Goal: Transaction & Acquisition: Book appointment/travel/reservation

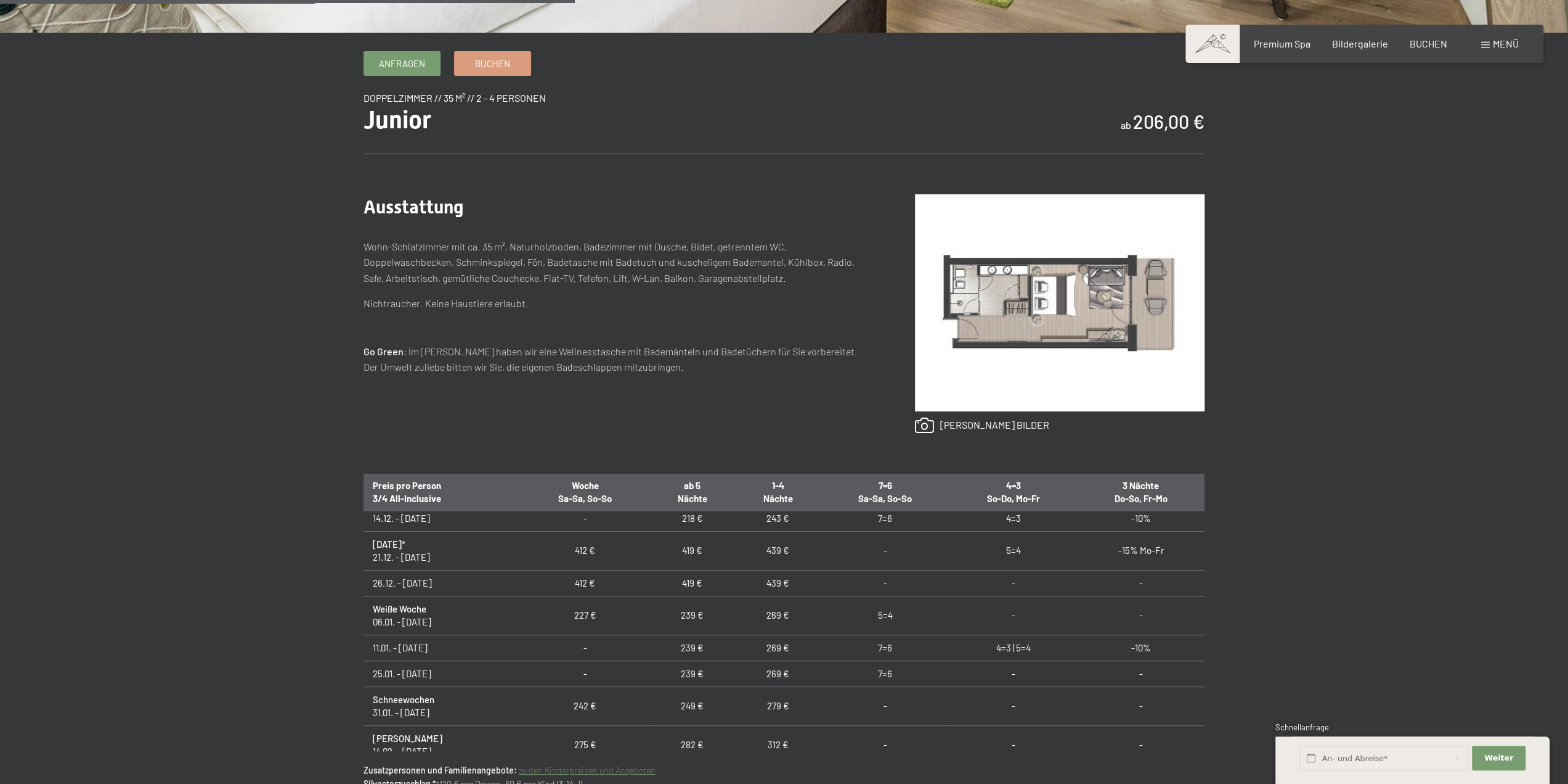
scroll to position [247, 0]
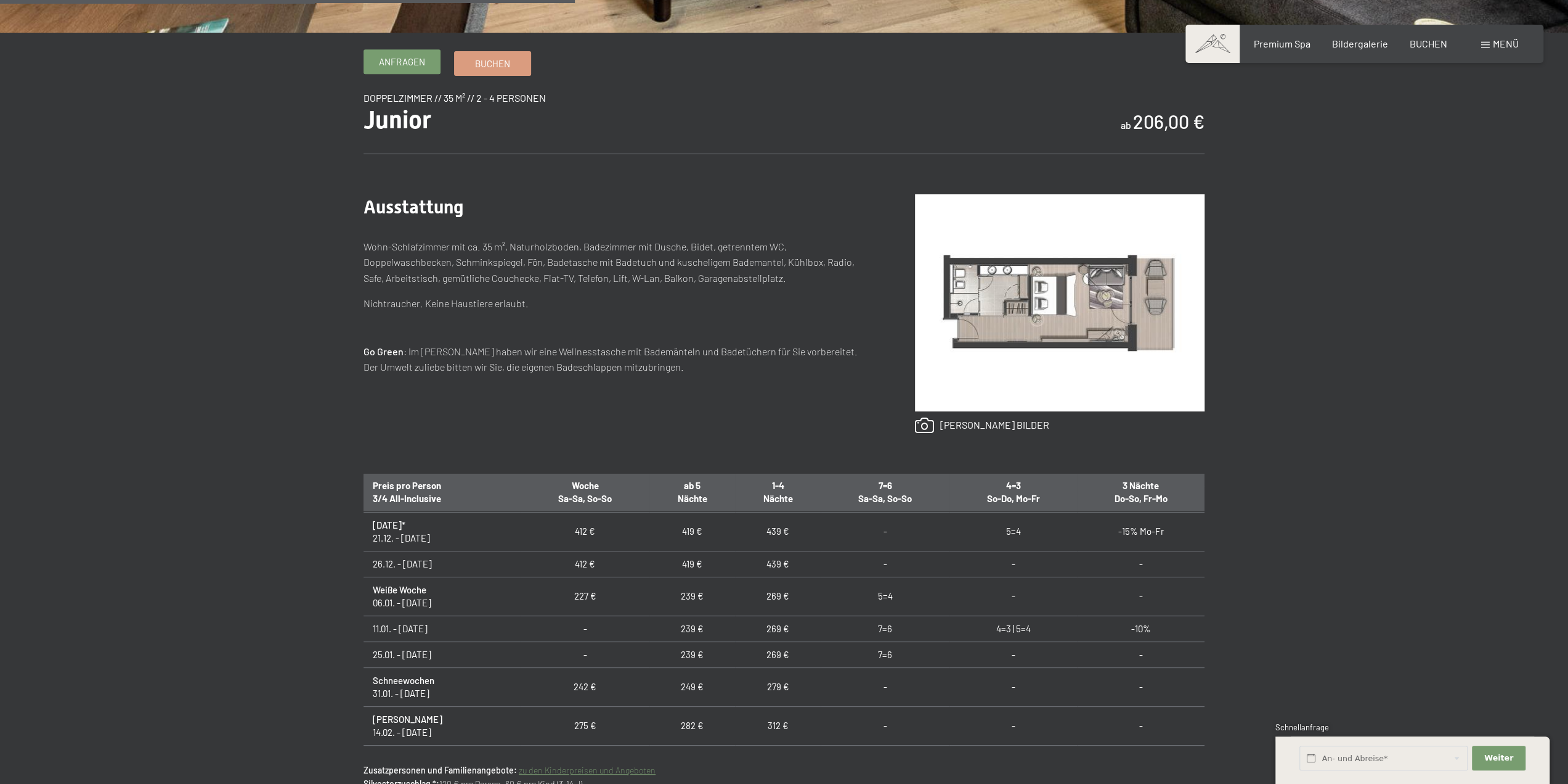
click at [421, 56] on span "Anfragen" at bounding box center [403, 62] width 46 height 13
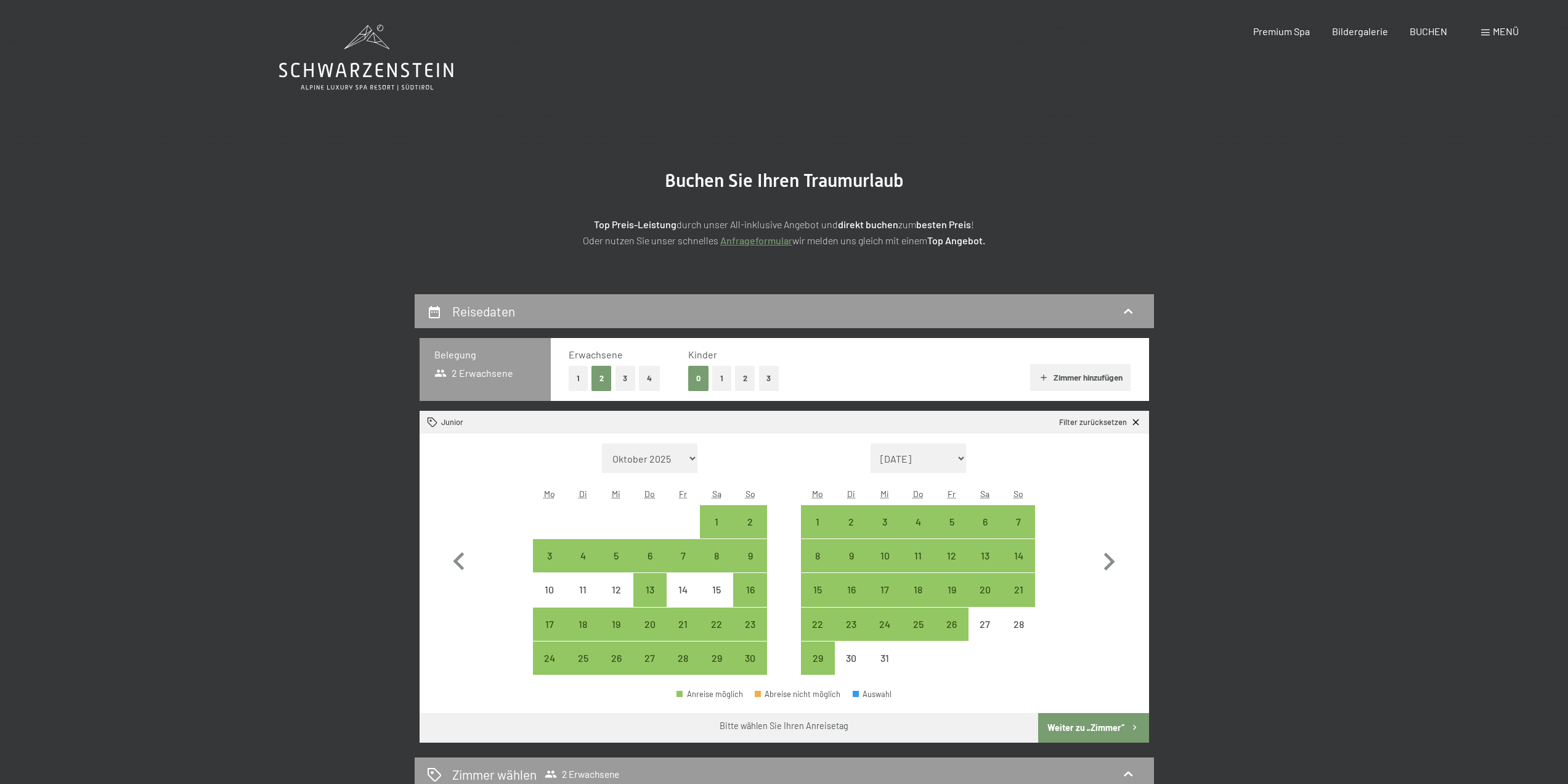
click at [1101, 560] on icon "button" at bounding box center [1109, 561] width 36 height 36
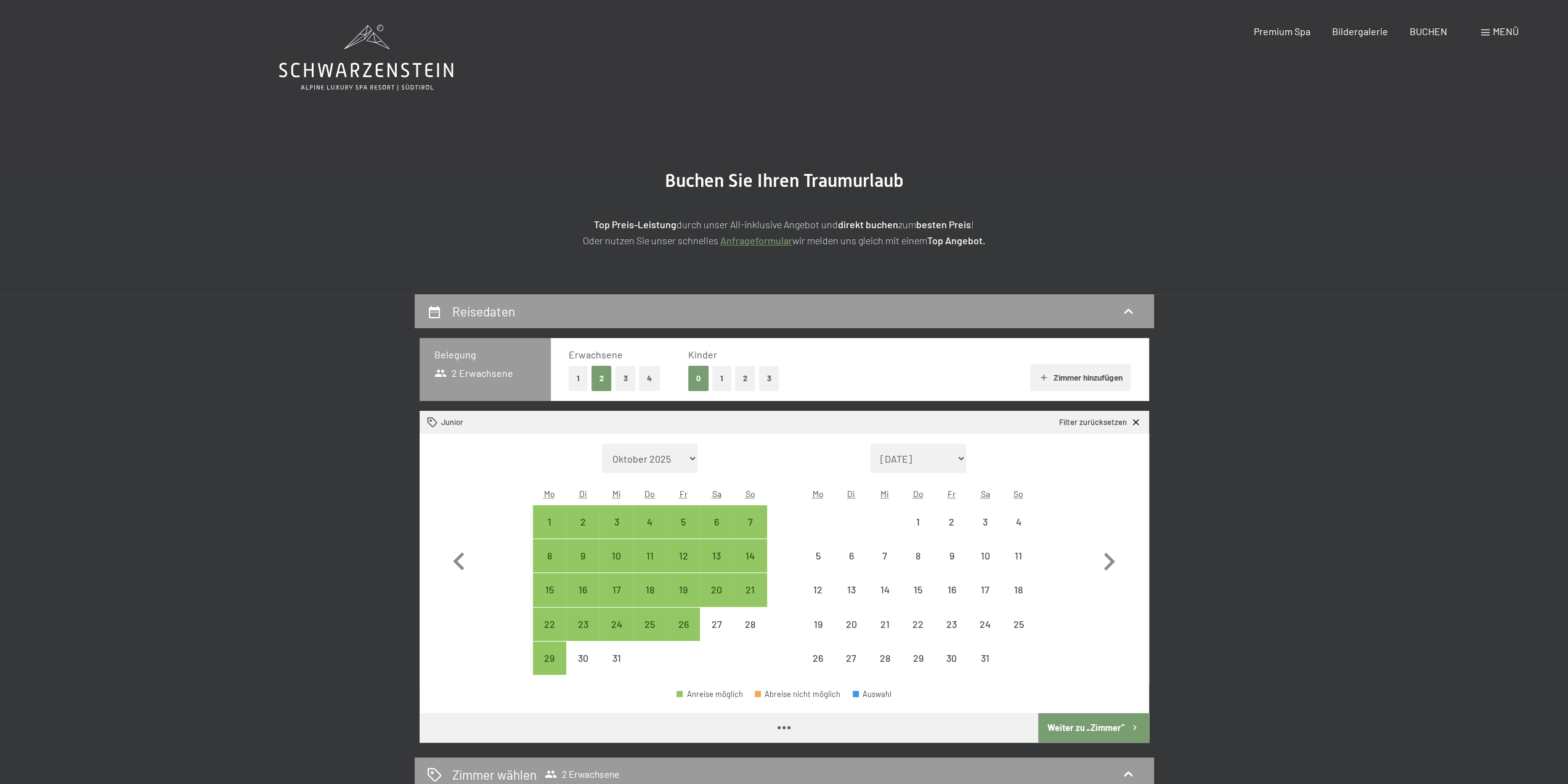
select select "[DATE]"
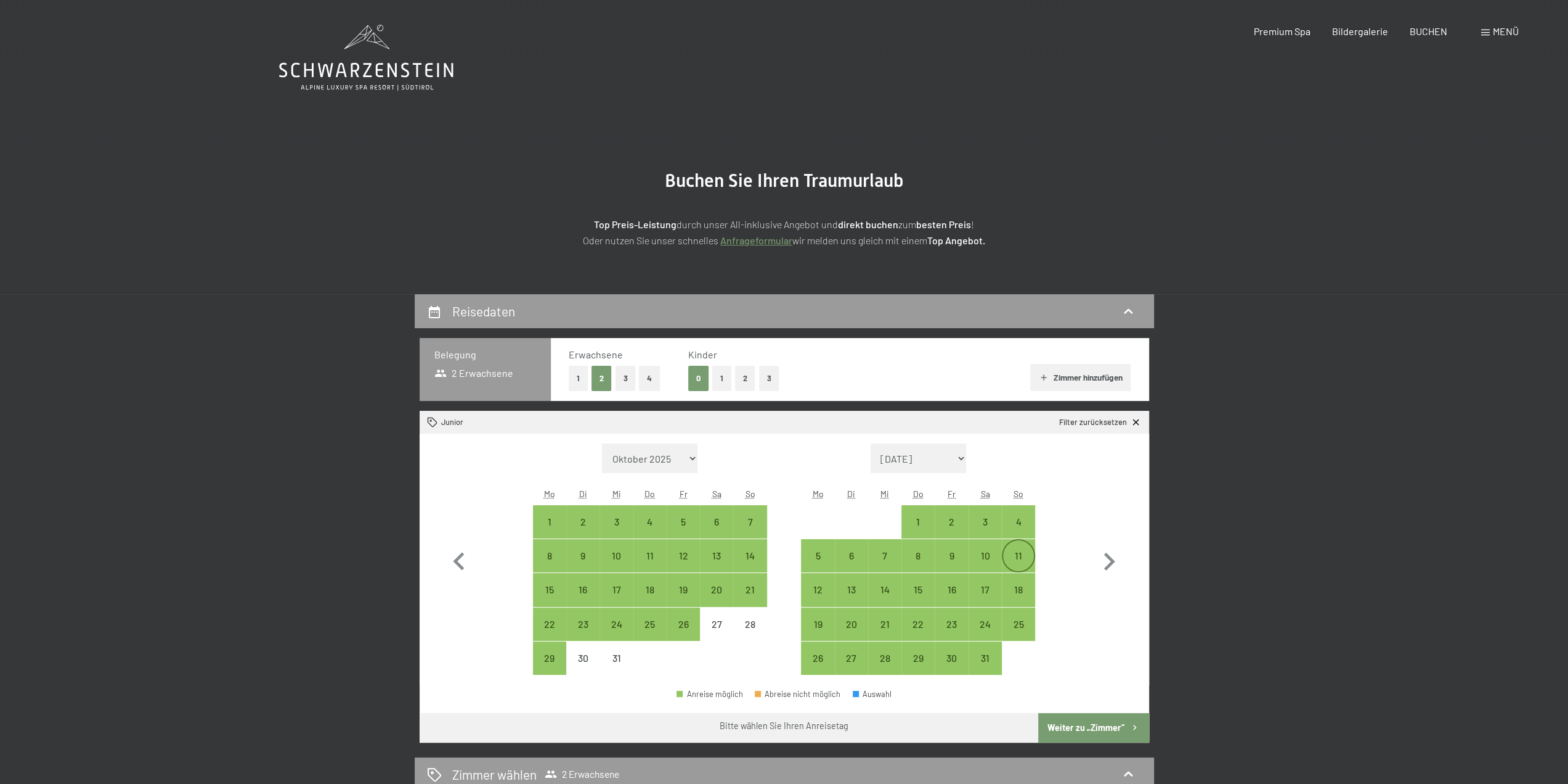
click at [1021, 556] on div "11" at bounding box center [1018, 565] width 31 height 31
select select "[DATE]"
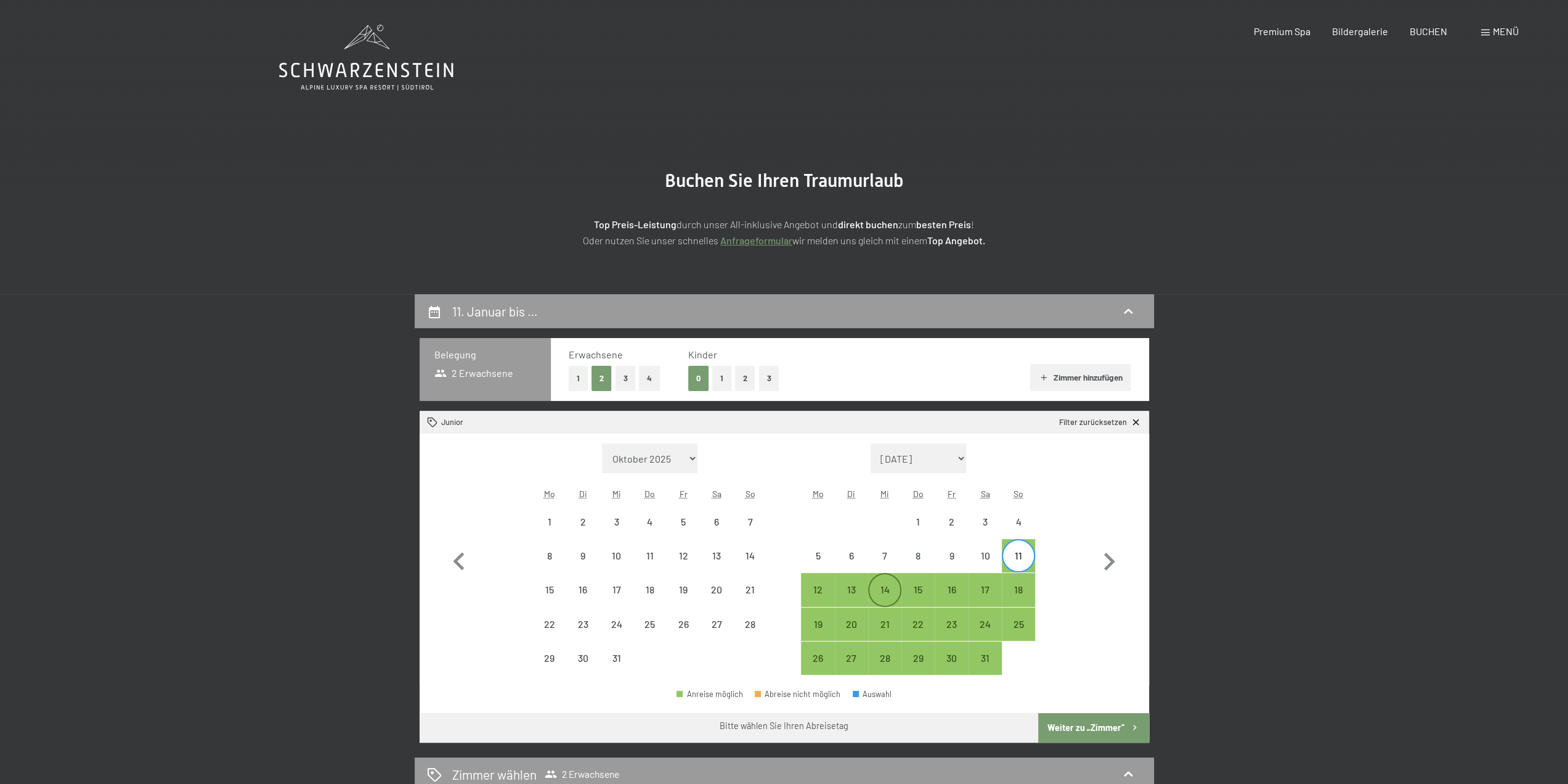
click at [887, 584] on div "14" at bounding box center [885, 599] width 31 height 31
select select "[DATE]"
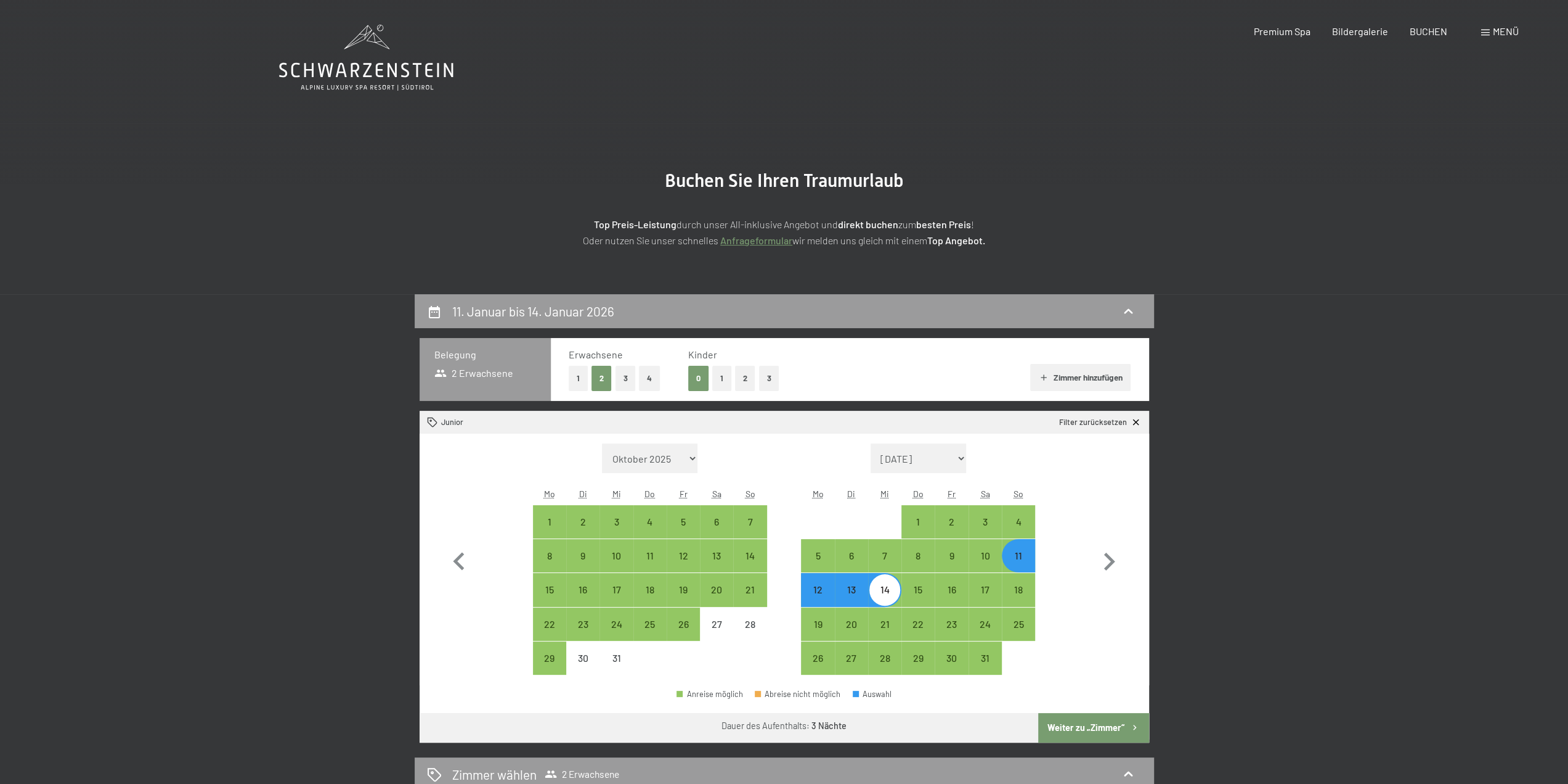
click at [1020, 550] on div "11" at bounding box center [1018, 565] width 31 height 31
select select "[DATE]"
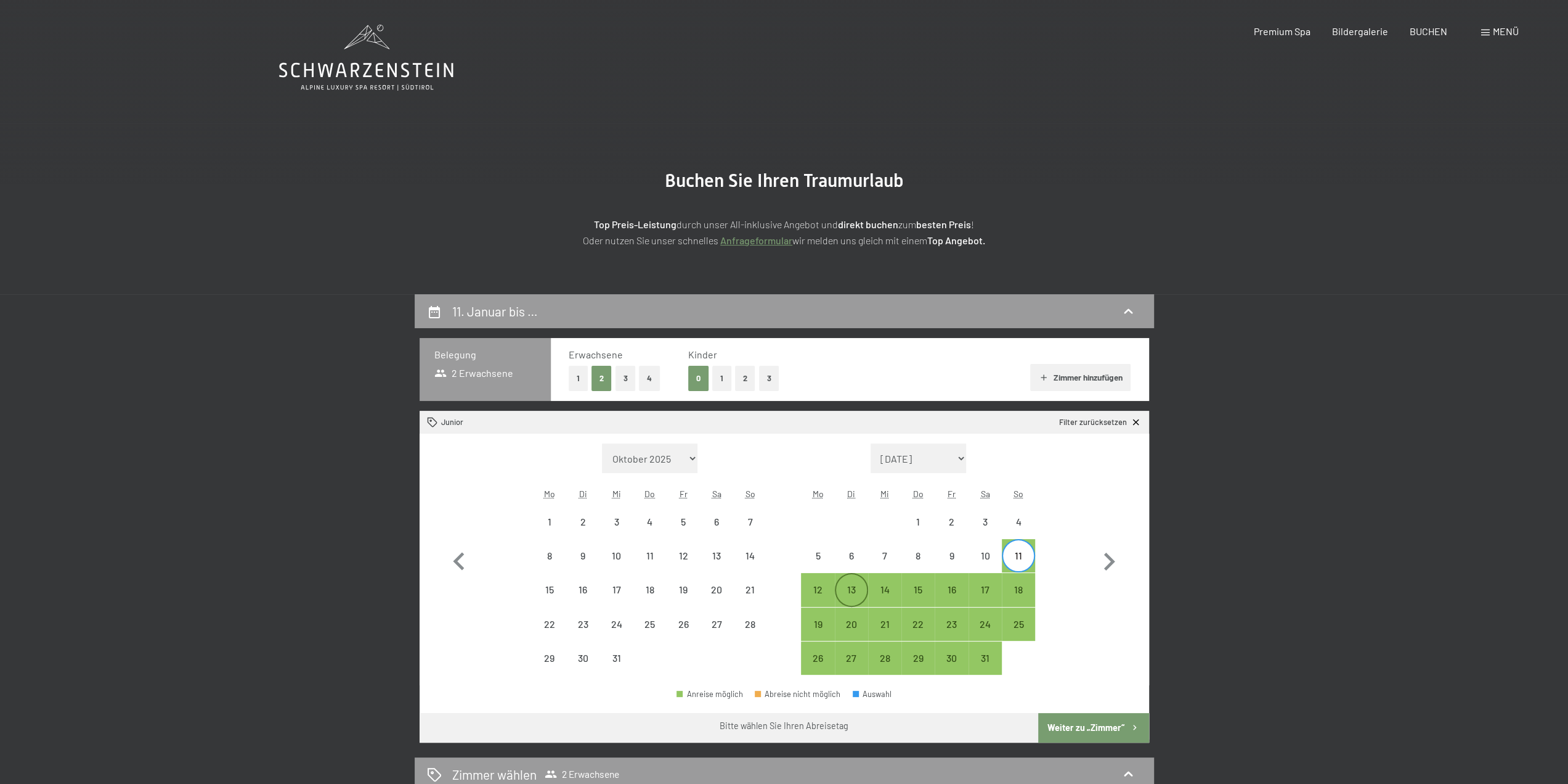
click at [854, 588] on div "13" at bounding box center [852, 599] width 31 height 31
select select "[DATE]"
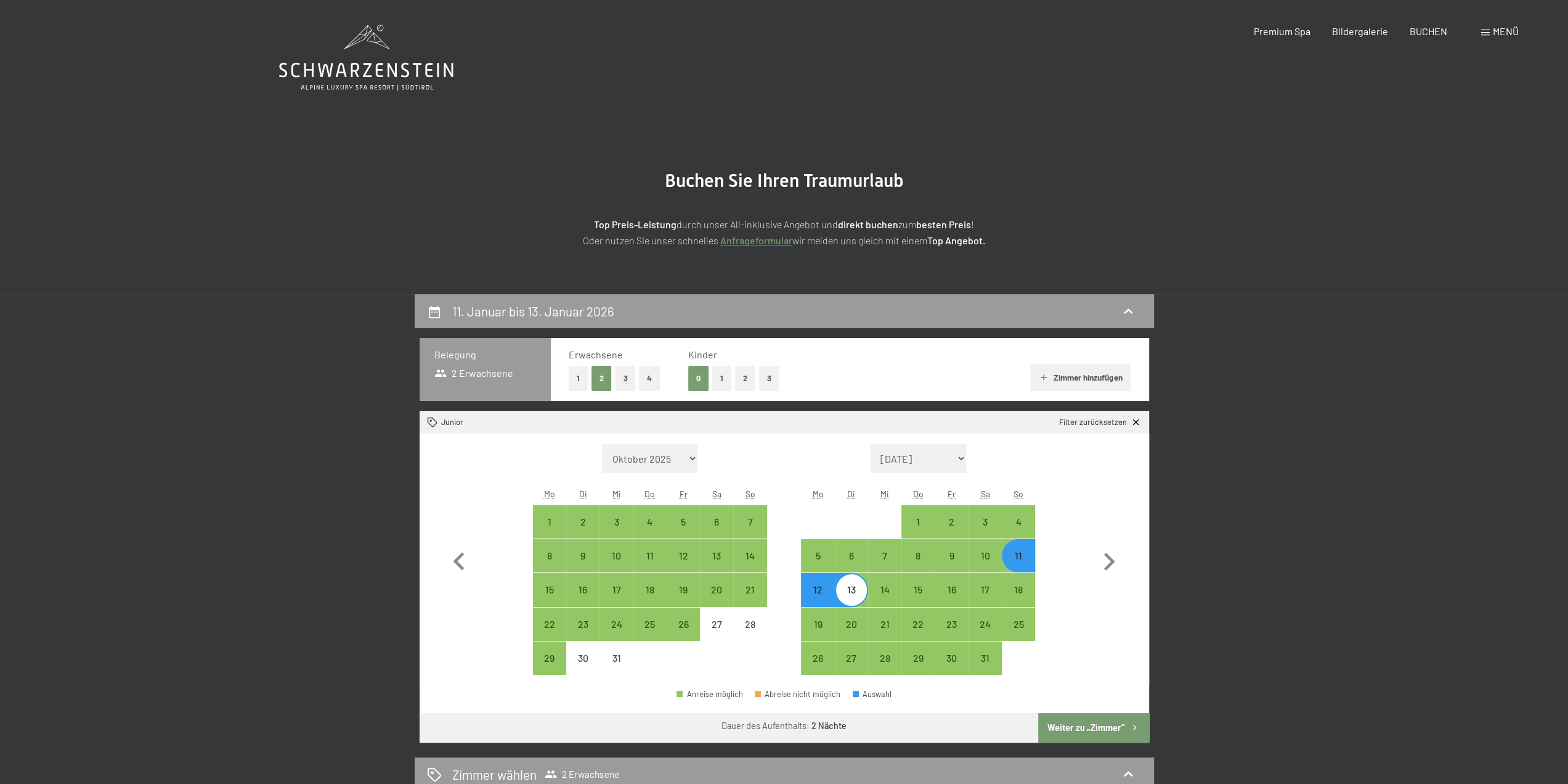
click at [1088, 729] on button "Weiter zu „Zimmer“" at bounding box center [1093, 728] width 110 height 30
select select "[DATE]"
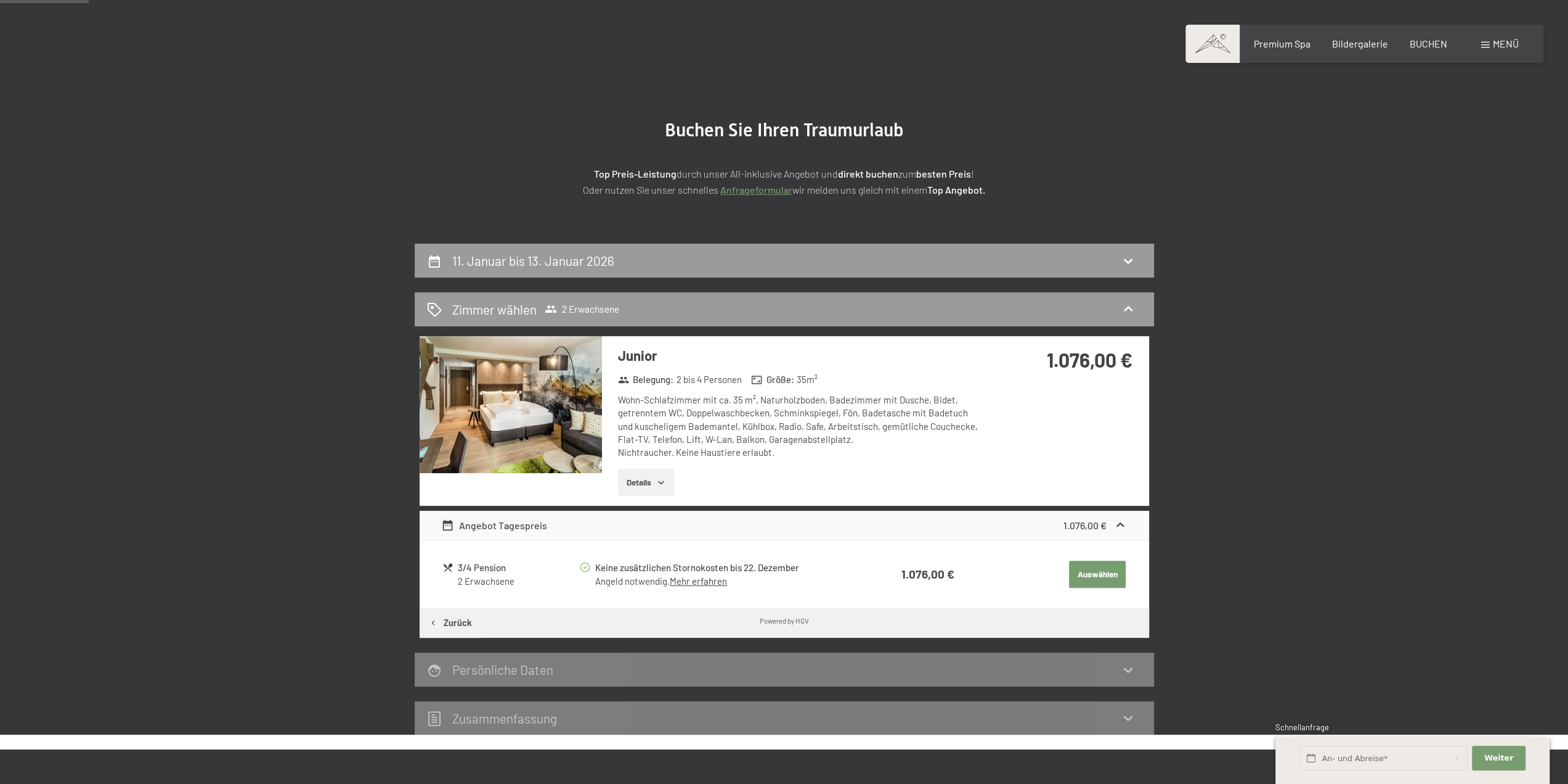
scroll to position [47, 0]
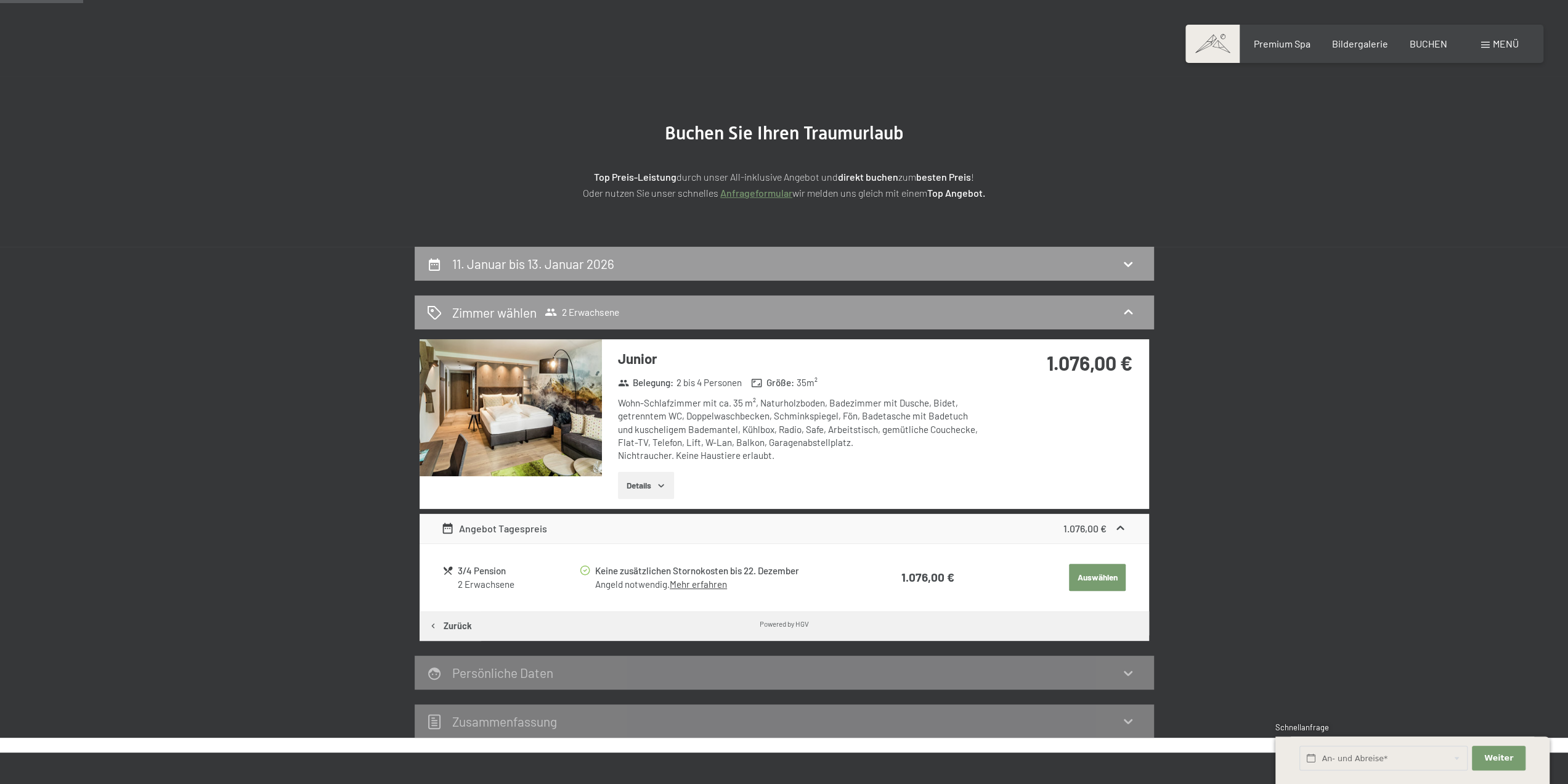
click at [657, 486] on icon "button" at bounding box center [661, 486] width 10 height 10
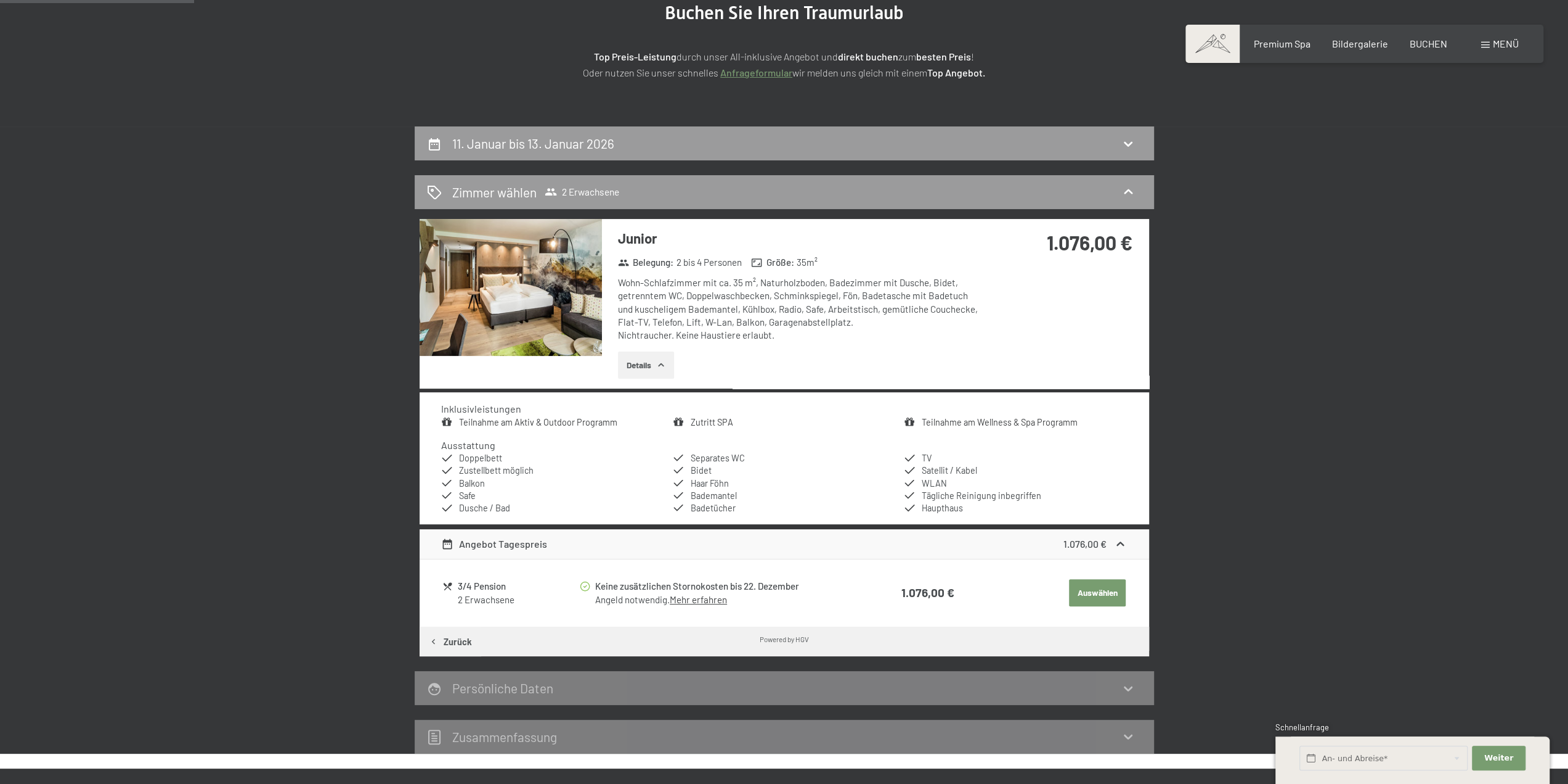
scroll to position [171, 0]
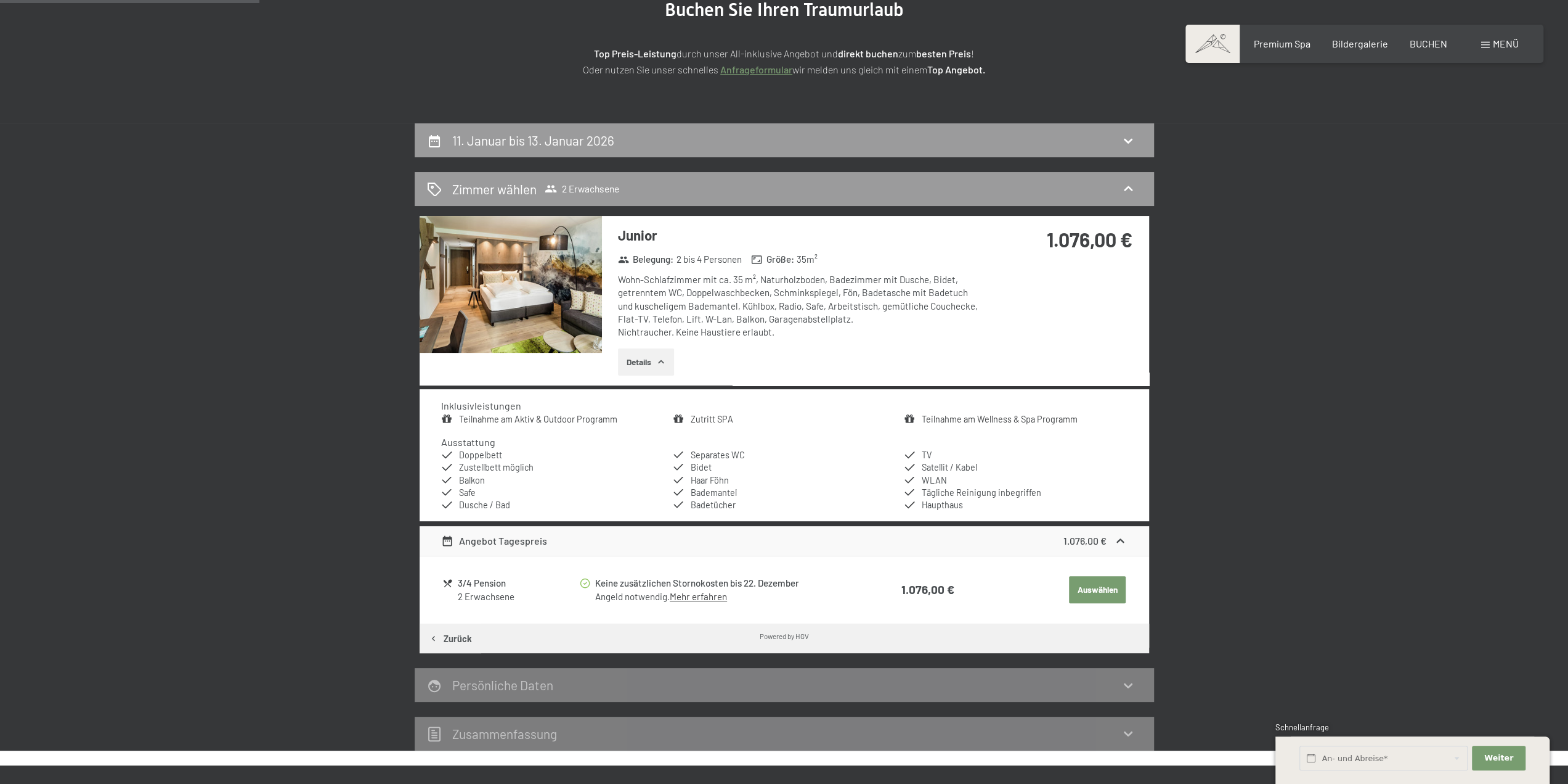
click at [694, 598] on link "Mehr erfahren" at bounding box center [698, 596] width 57 height 11
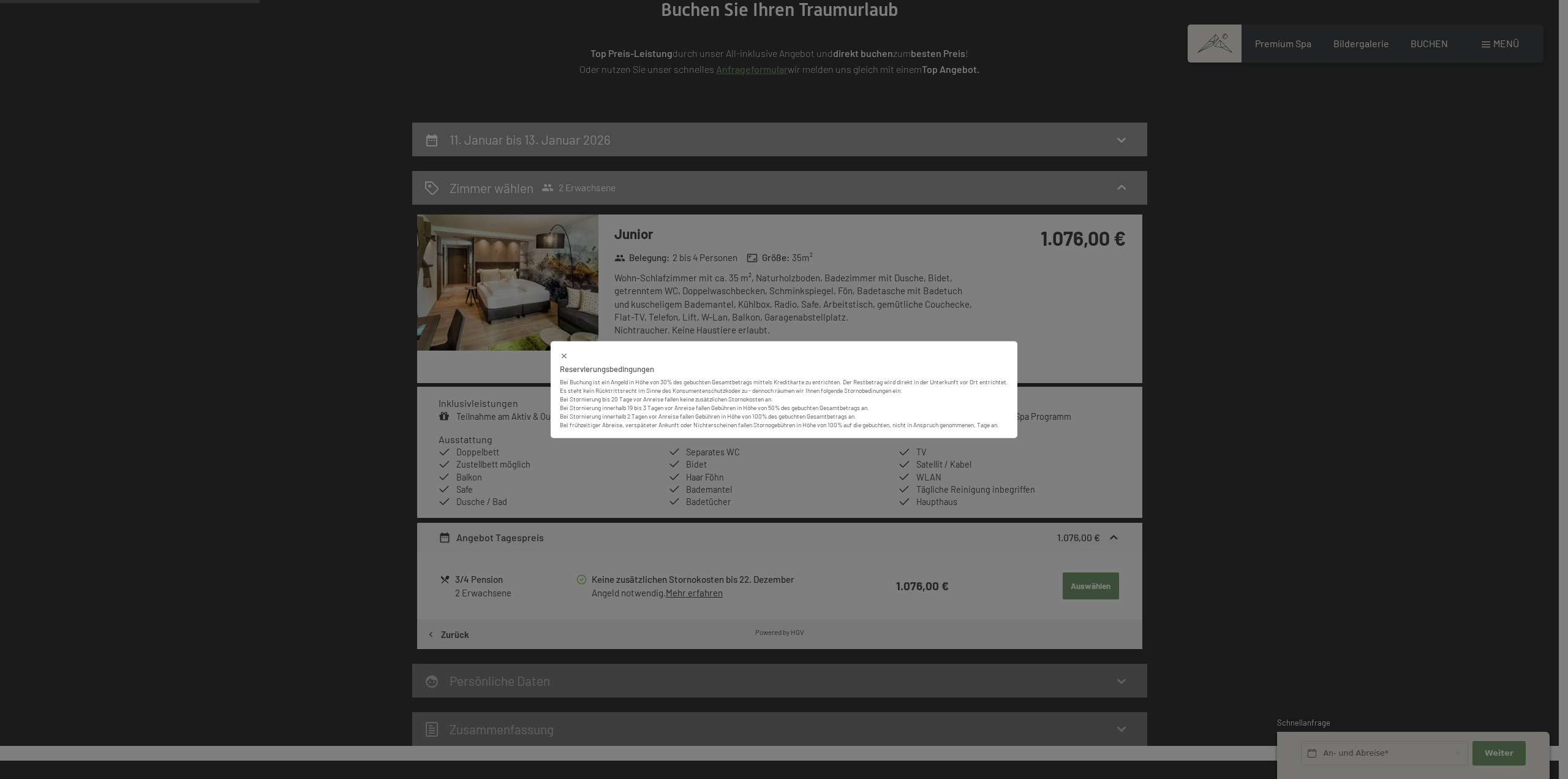
click at [691, 594] on div "Reservierungsbedingungen Bei Buchung ist ein Angeld in Höhe von 30% des gebucht…" at bounding box center [784, 390] width 1568 height 779
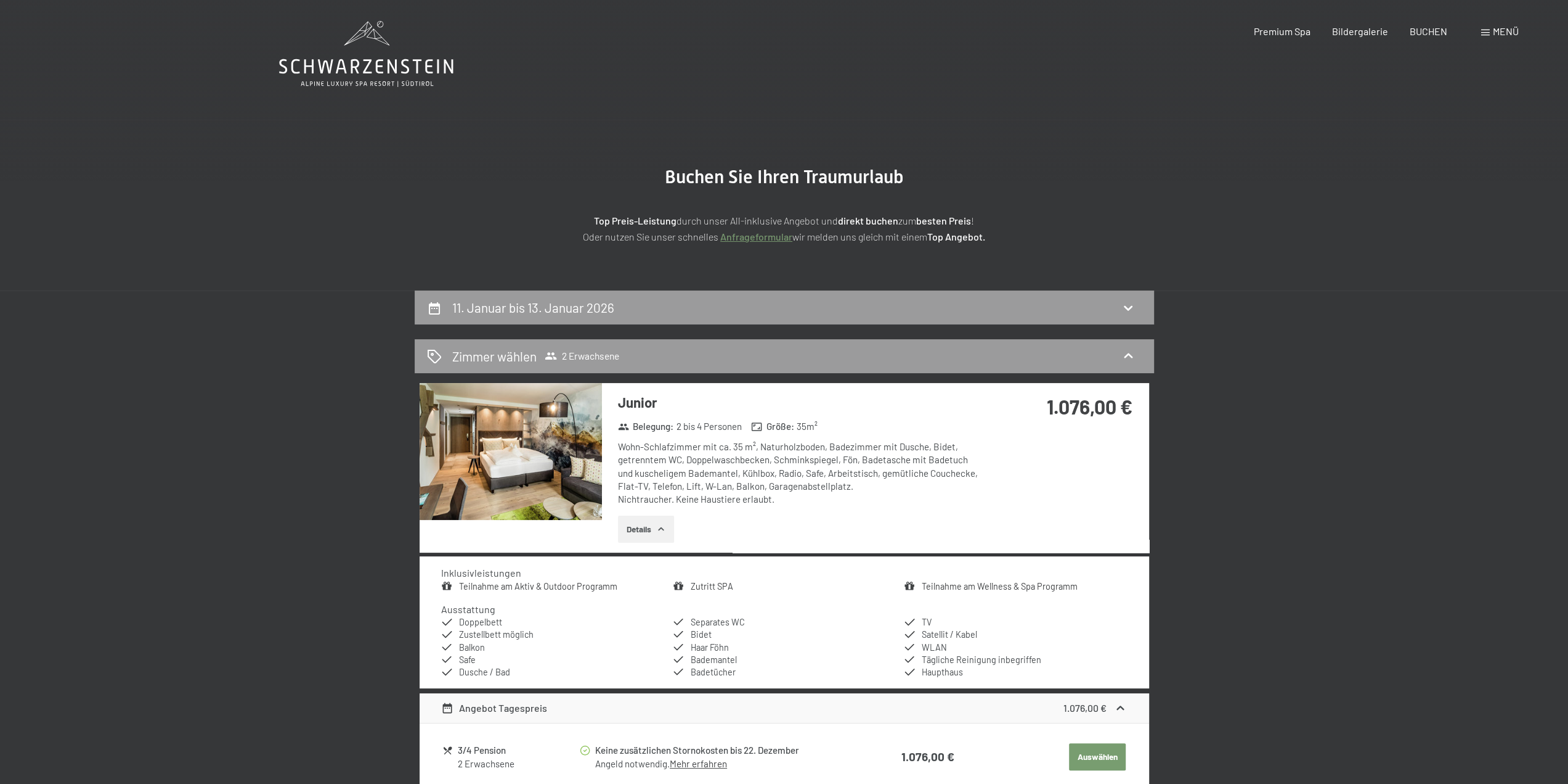
scroll to position [0, 0]
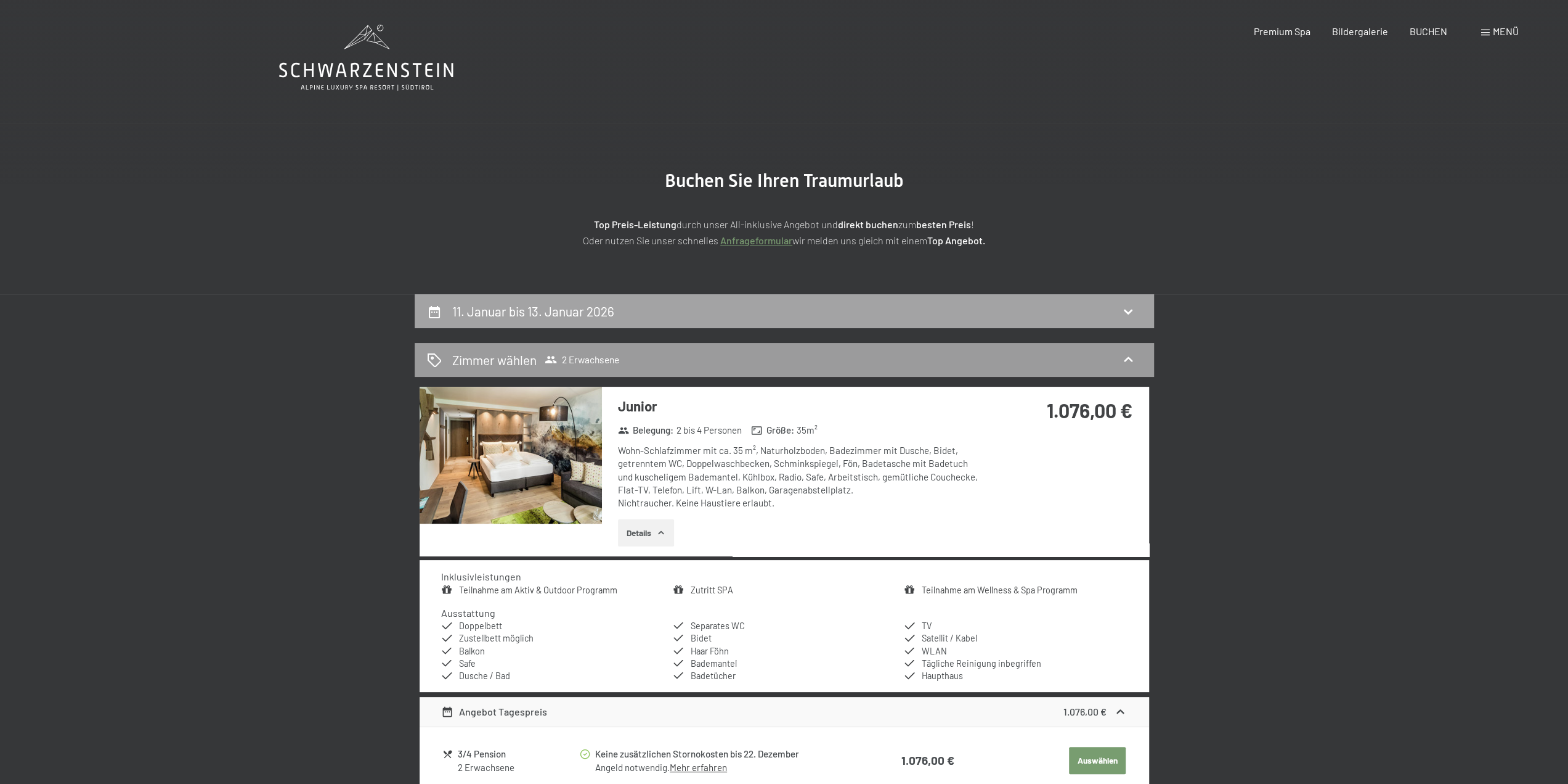
click at [758, 314] on div "11. Januar bis 13. Januar 2026" at bounding box center [784, 312] width 715 height 18
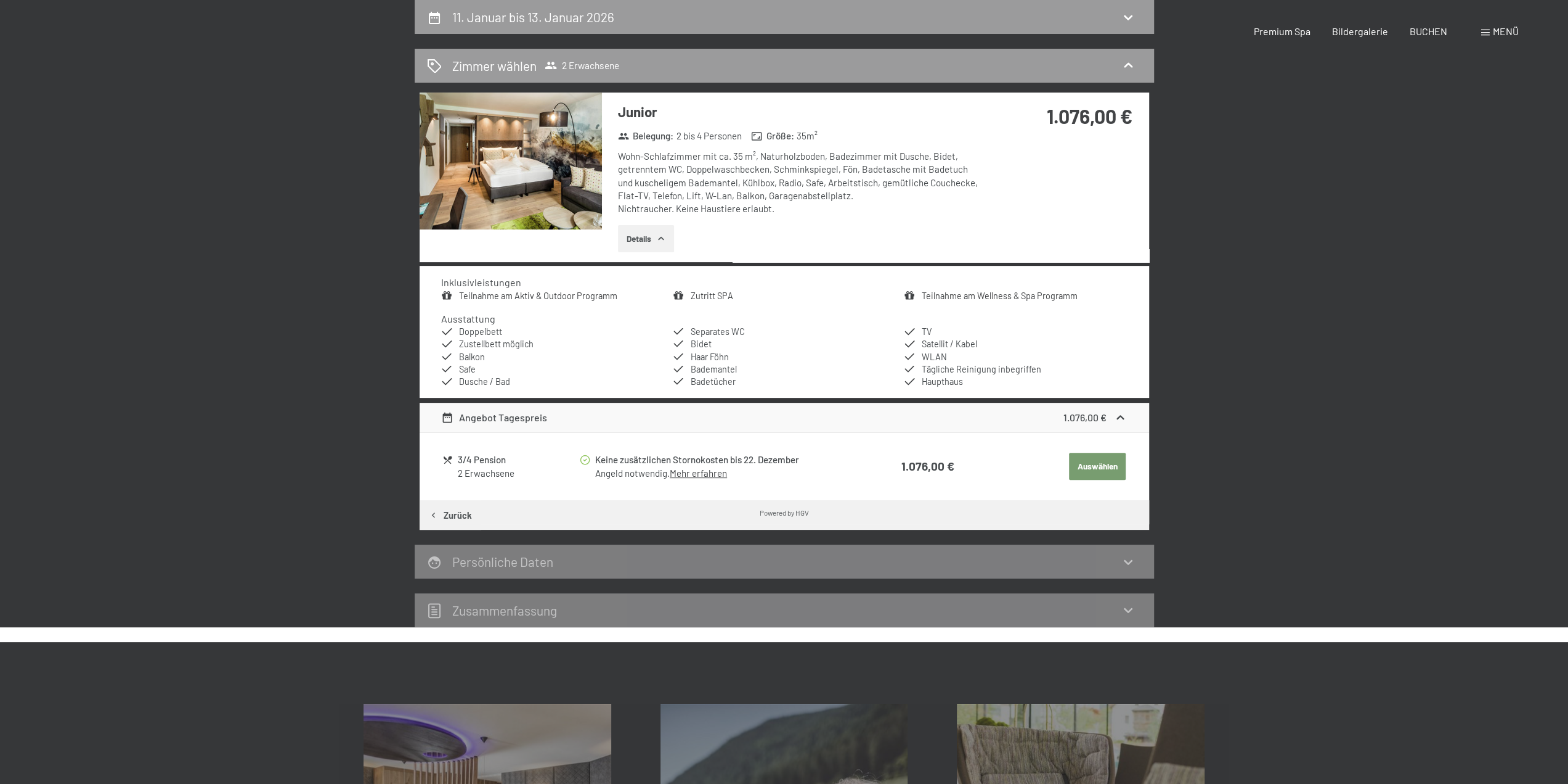
select select "[DATE]"
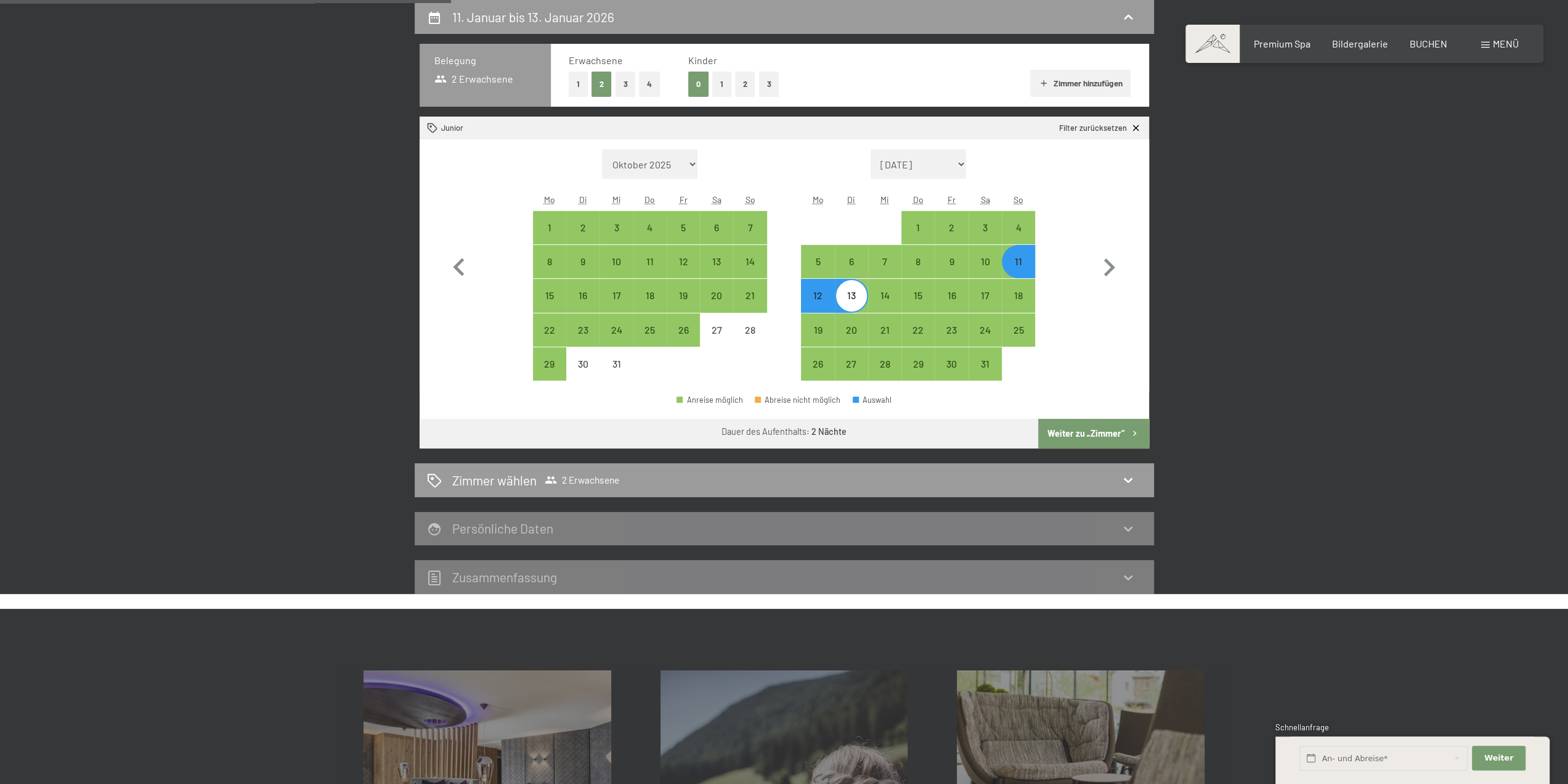
click at [1016, 258] on div "11" at bounding box center [1018, 271] width 31 height 31
select select "[DATE]"
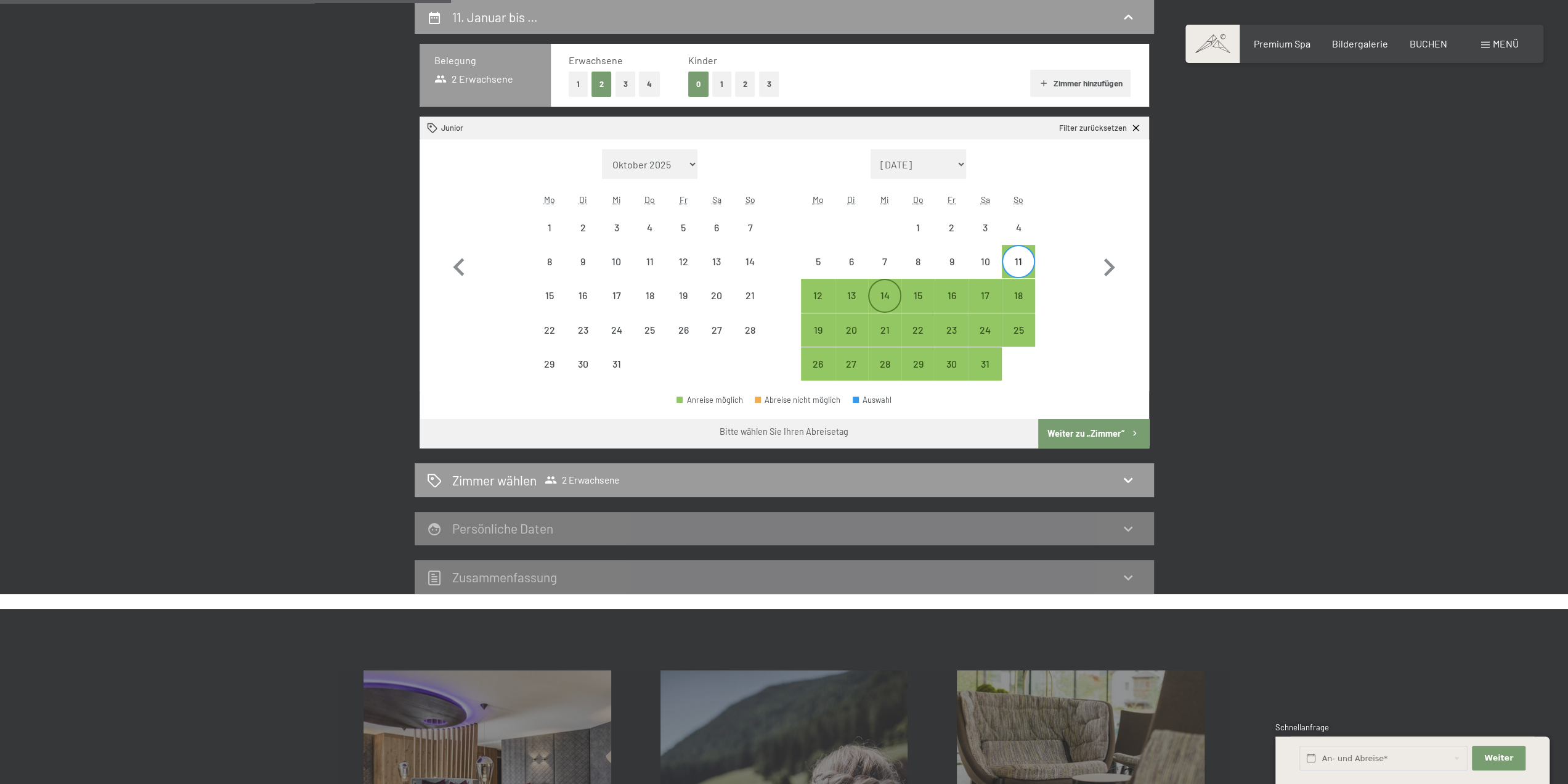
click at [879, 293] on div "14" at bounding box center [885, 305] width 31 height 31
select select "[DATE]"
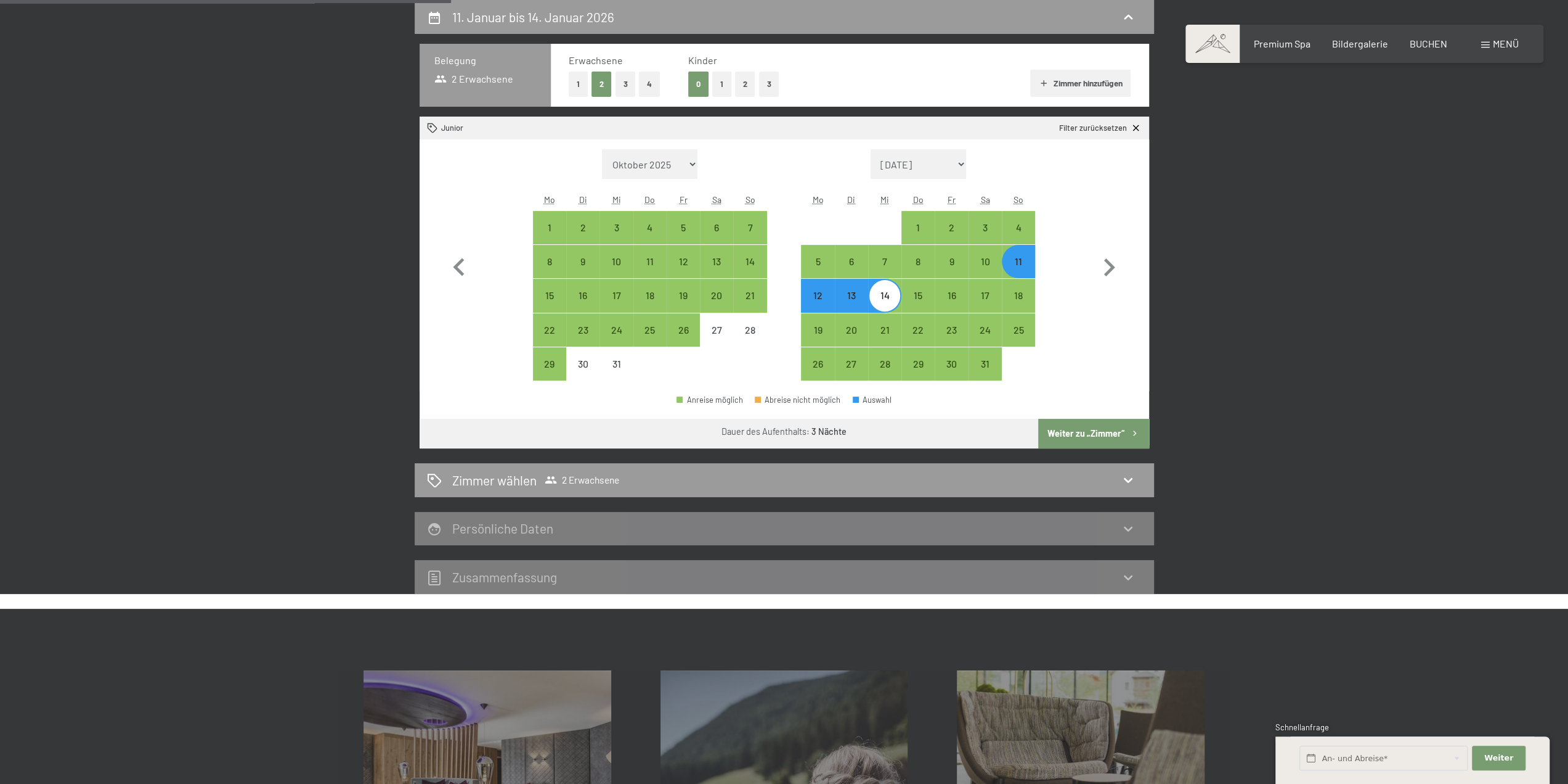
click at [1072, 426] on button "Weiter zu „Zimmer“" at bounding box center [1093, 433] width 110 height 30
select select "[DATE]"
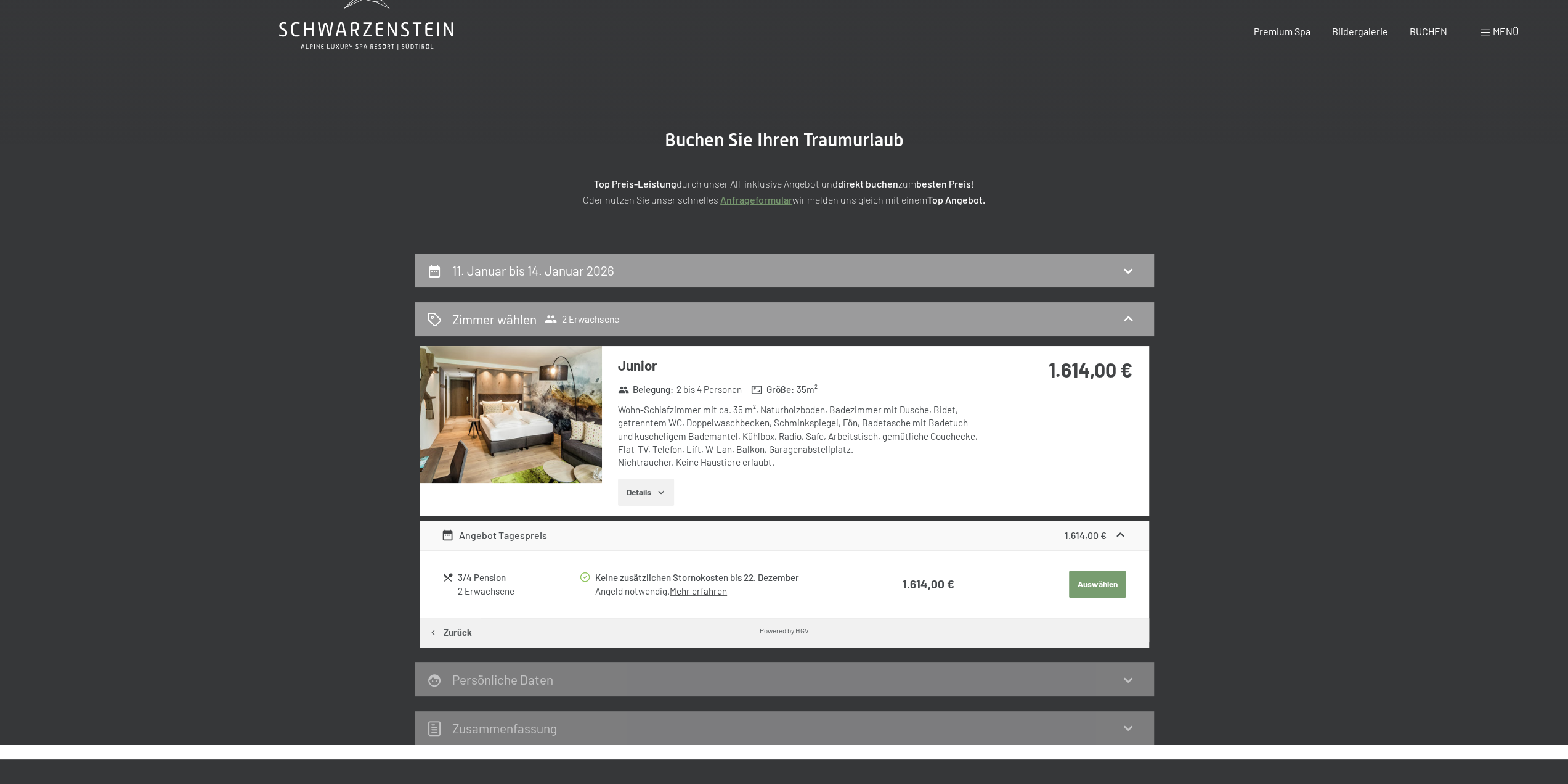
scroll to position [0, 0]
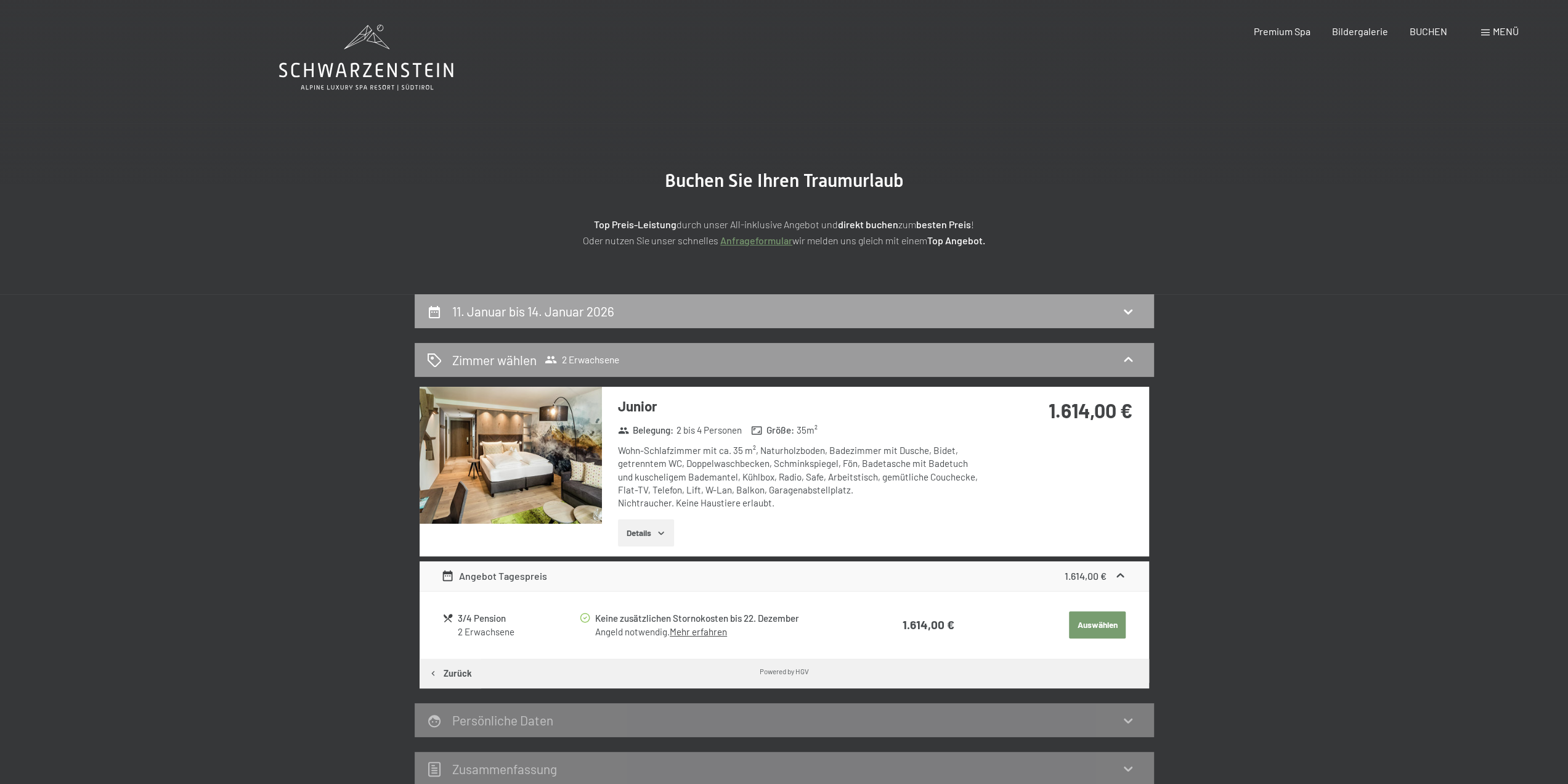
click at [876, 305] on div "11. Januar bis 14. Januar 2026" at bounding box center [784, 312] width 715 height 18
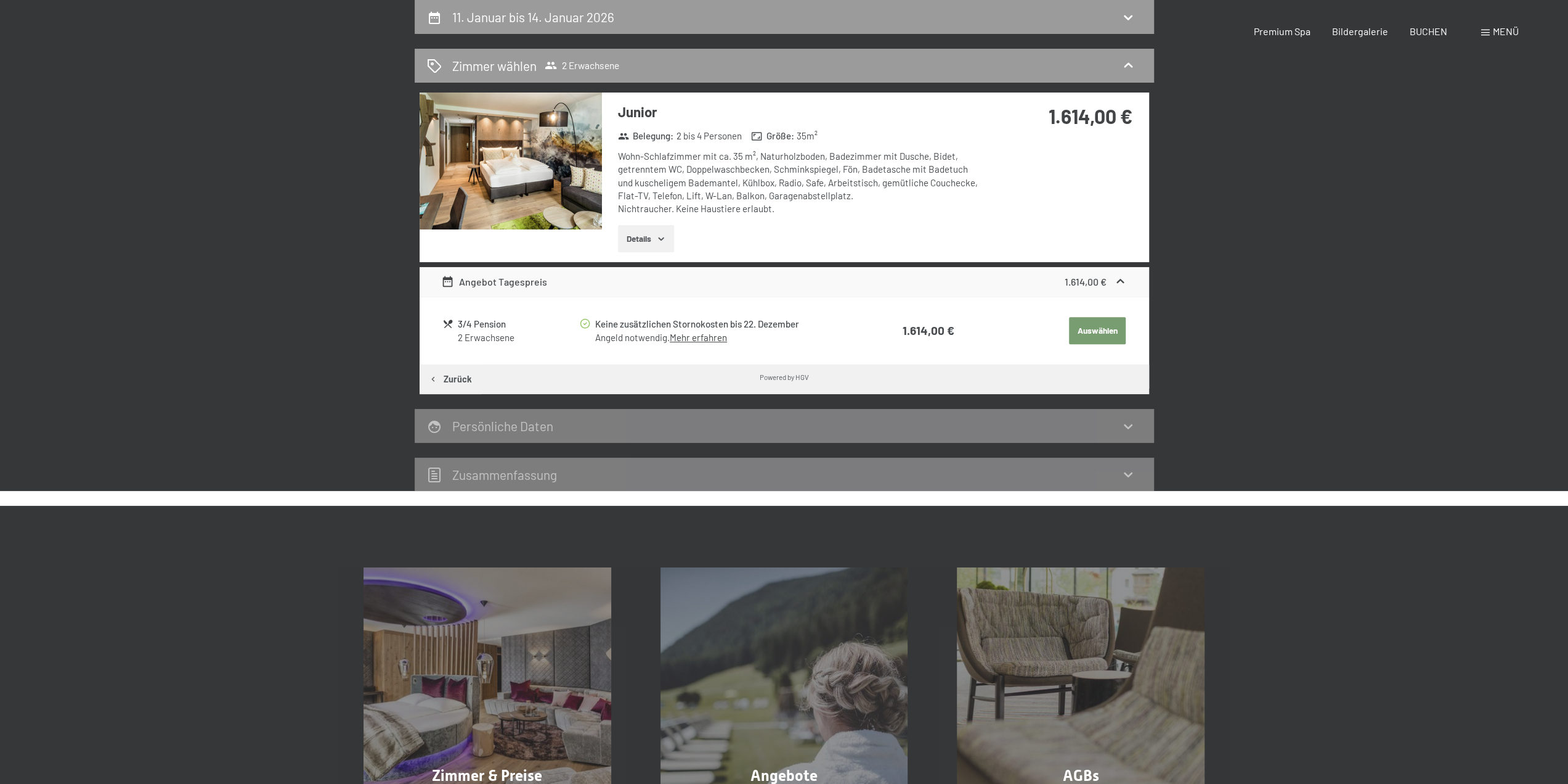
select select "[DATE]"
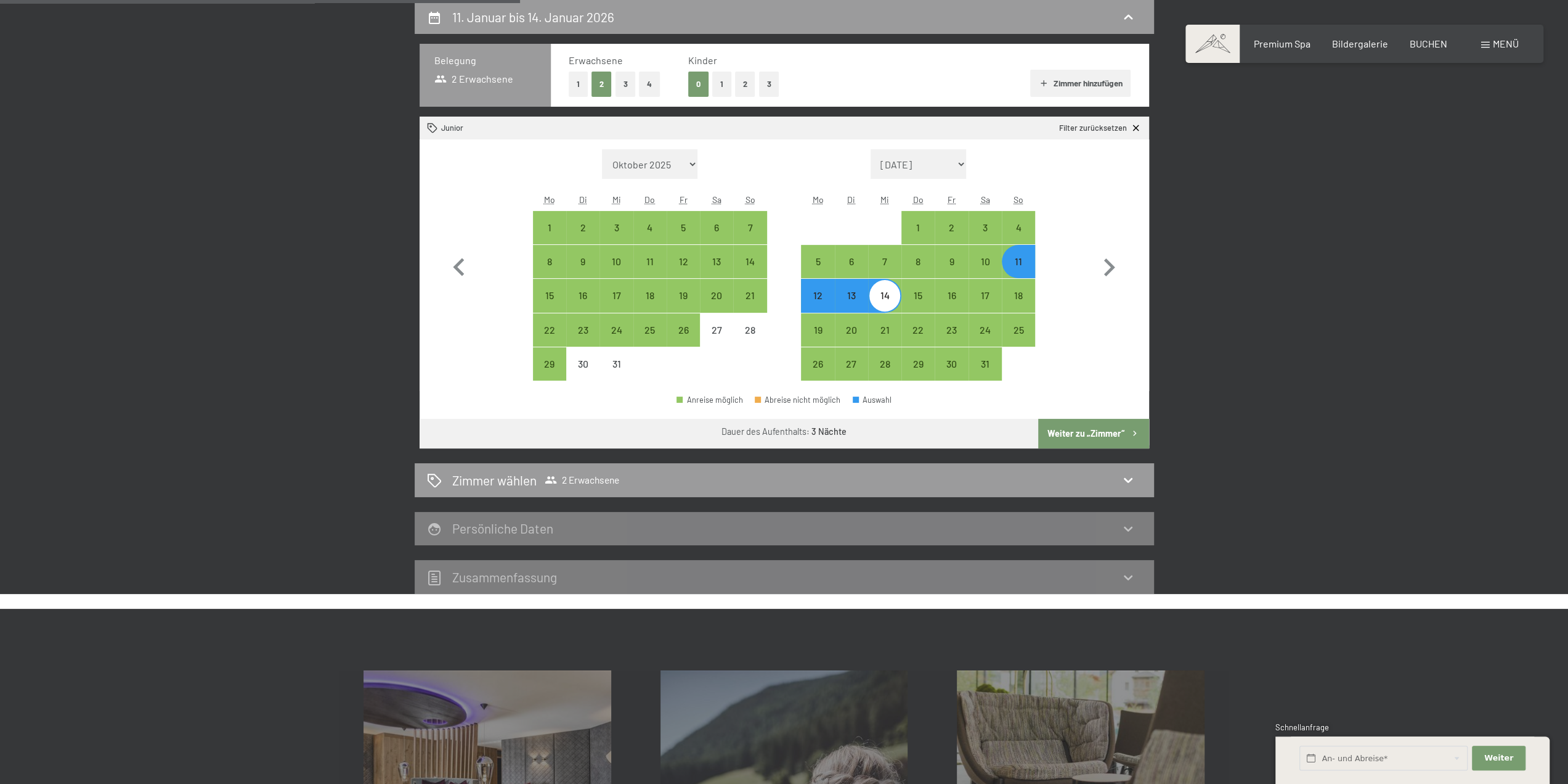
click at [824, 295] on div "12" at bounding box center [818, 305] width 31 height 31
select select "[DATE]"
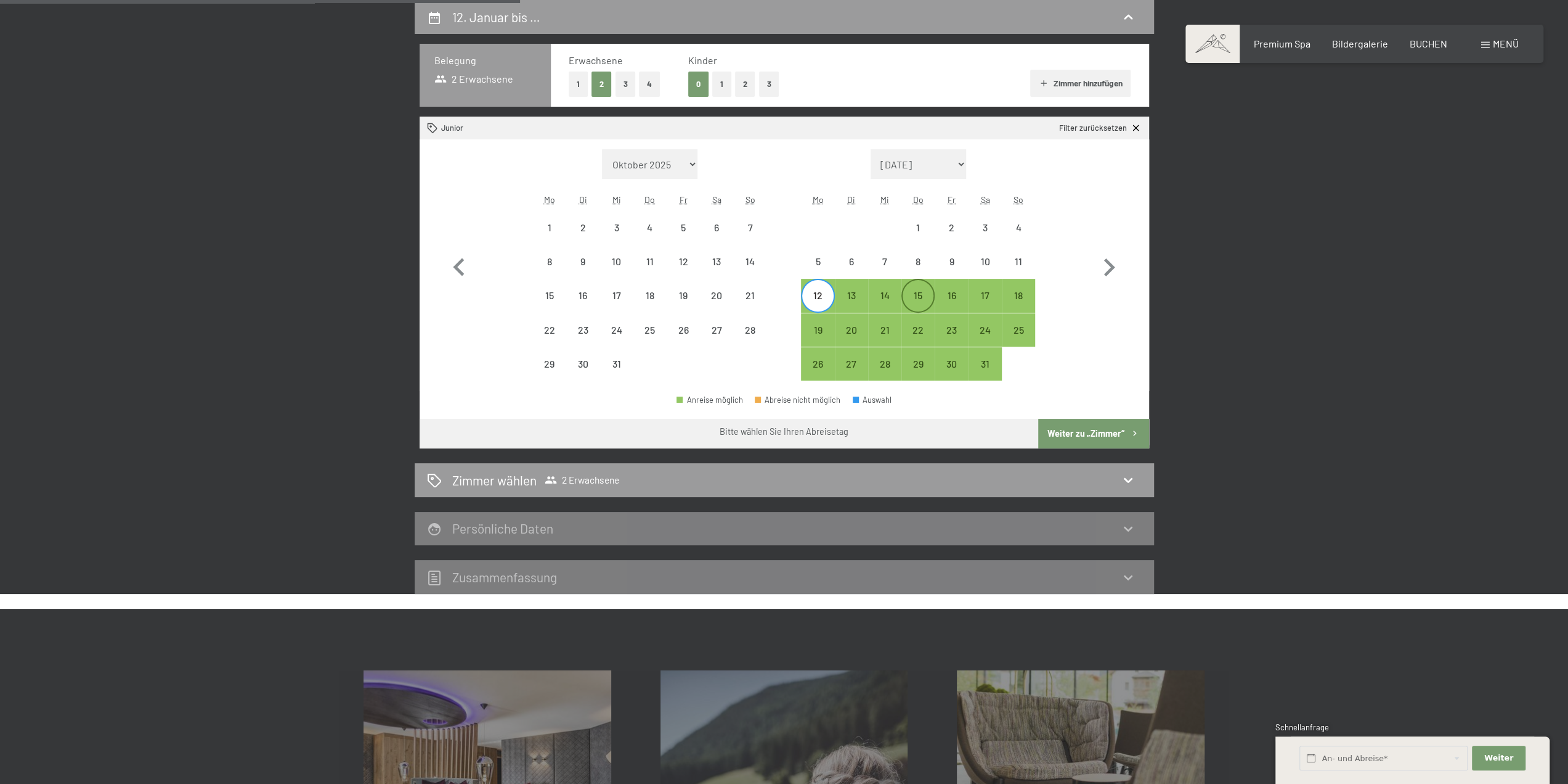
click at [922, 293] on div "15" at bounding box center [918, 305] width 31 height 31
select select "[DATE]"
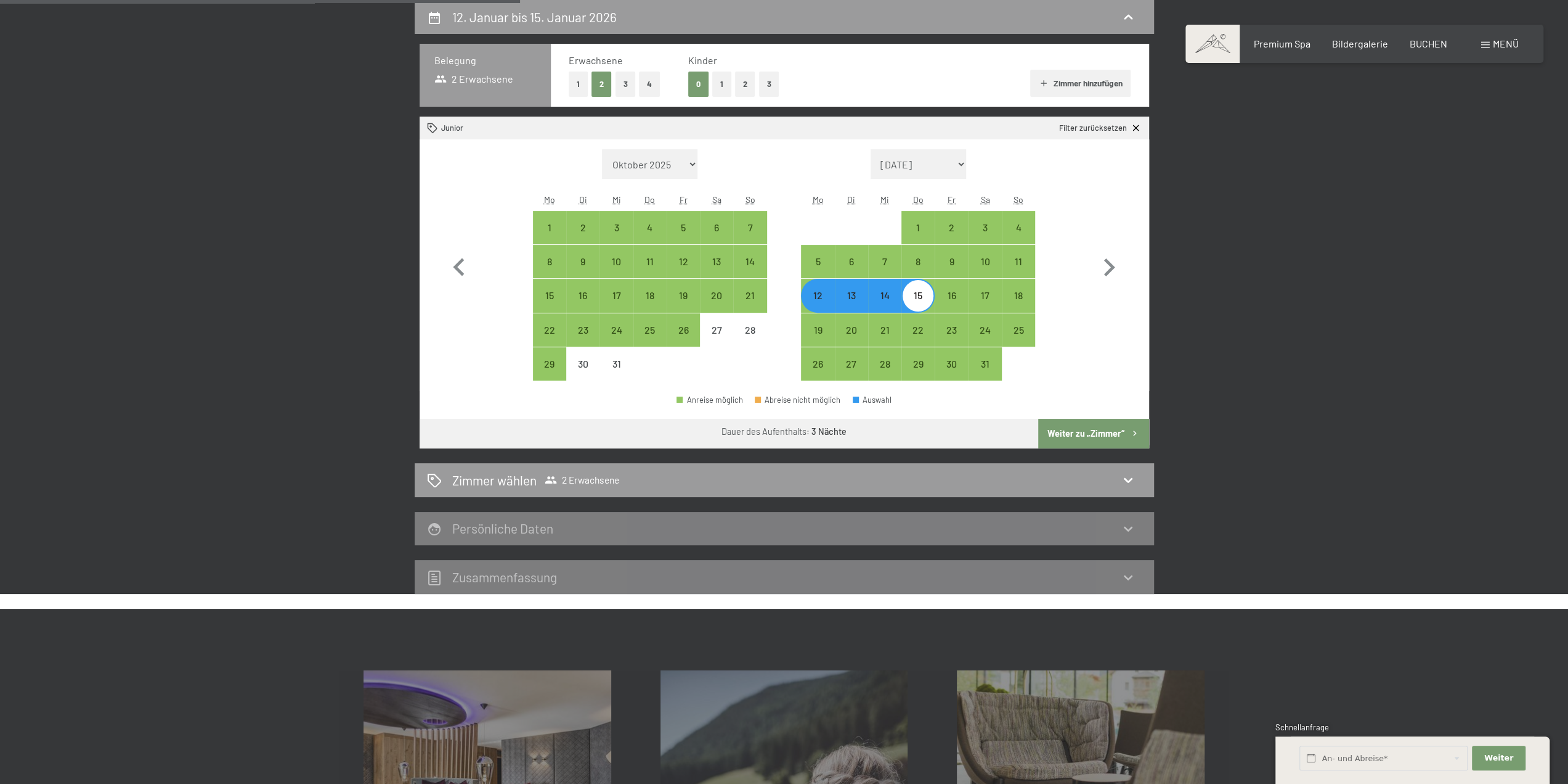
click at [1079, 428] on button "Weiter zu „Zimmer“" at bounding box center [1093, 433] width 110 height 30
select select "[DATE]"
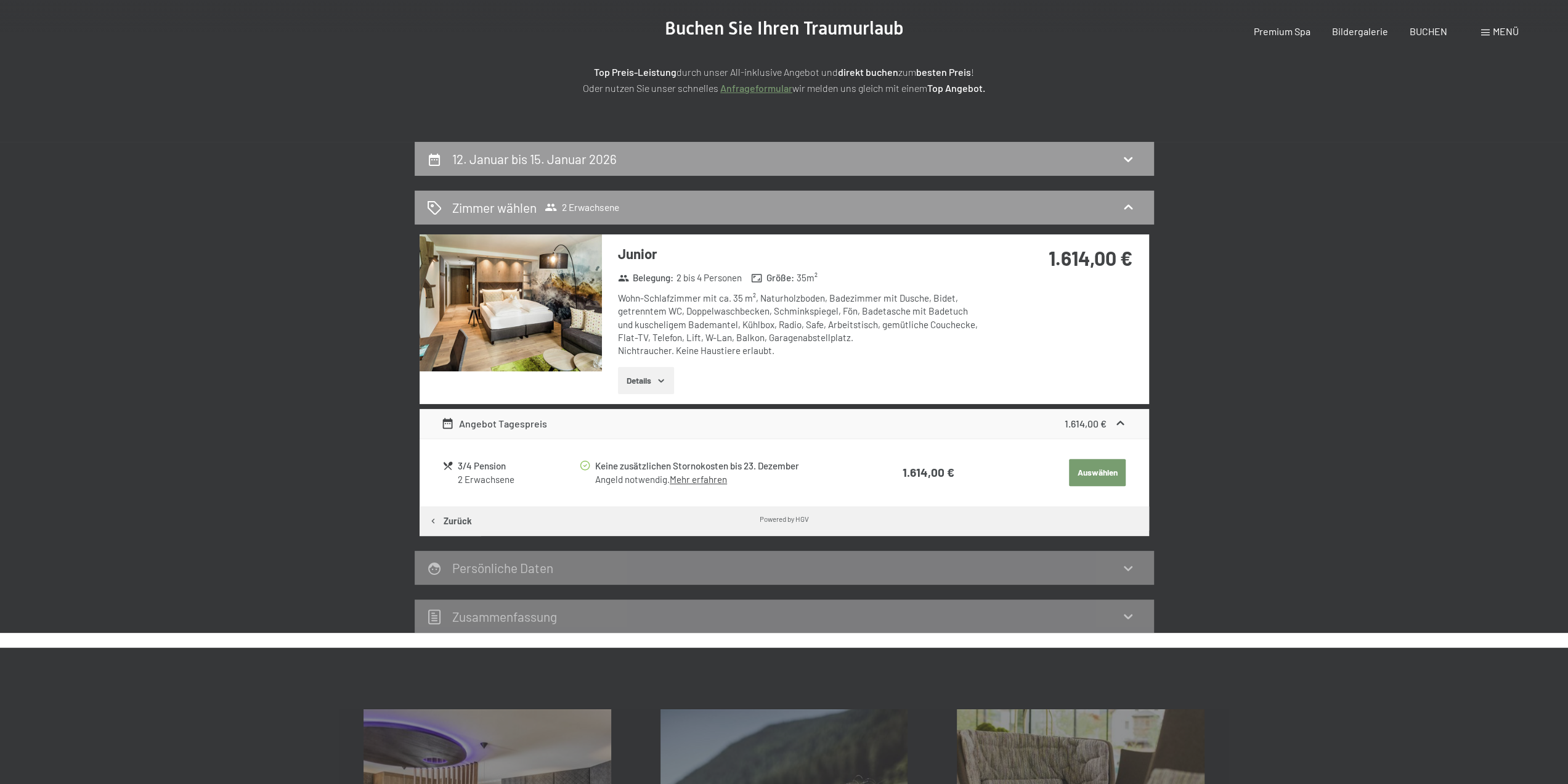
scroll to position [0, 0]
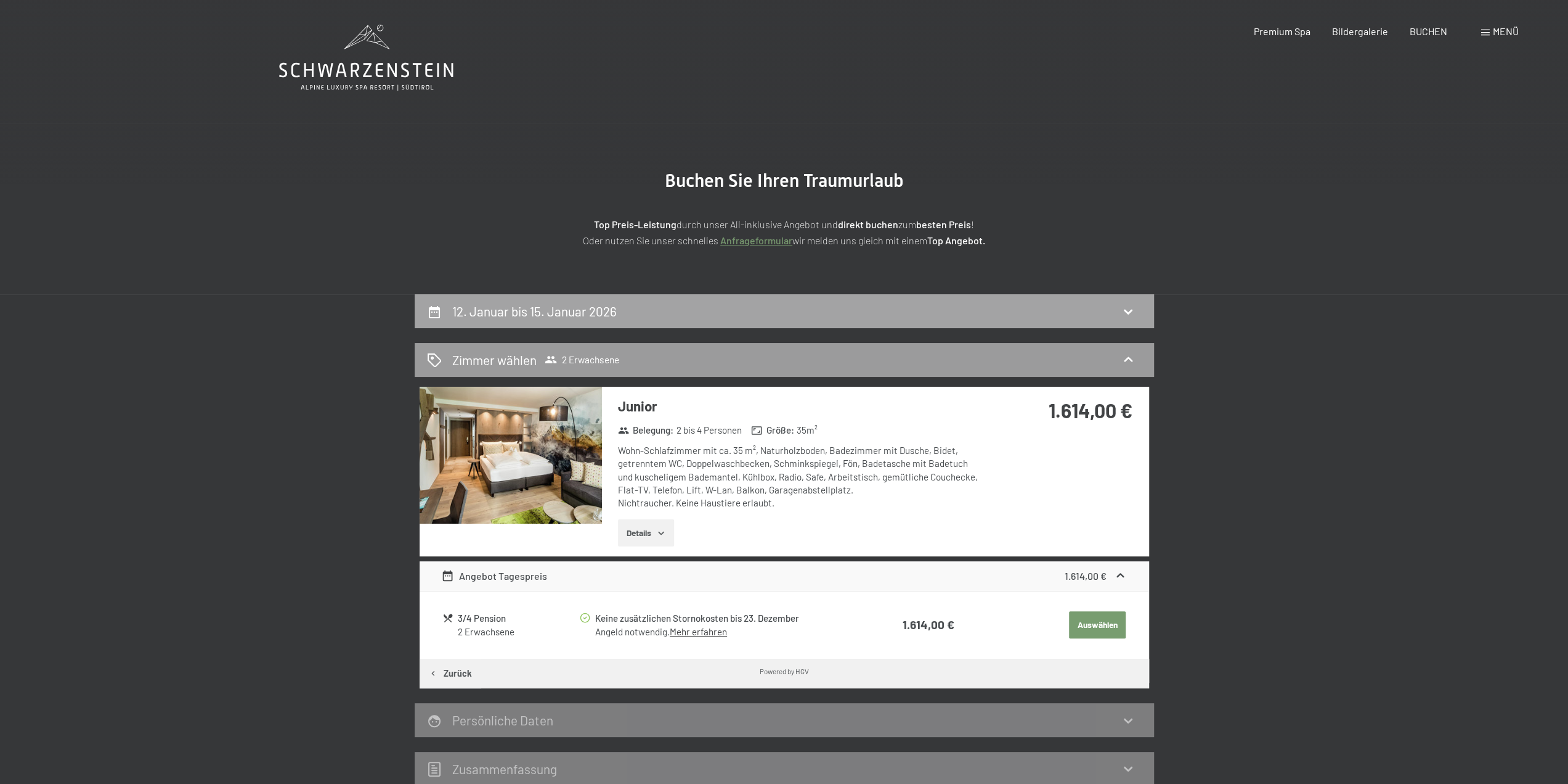
click at [938, 305] on div "12. Januar bis 15. Januar 2026" at bounding box center [784, 312] width 715 height 18
select select "[DATE]"
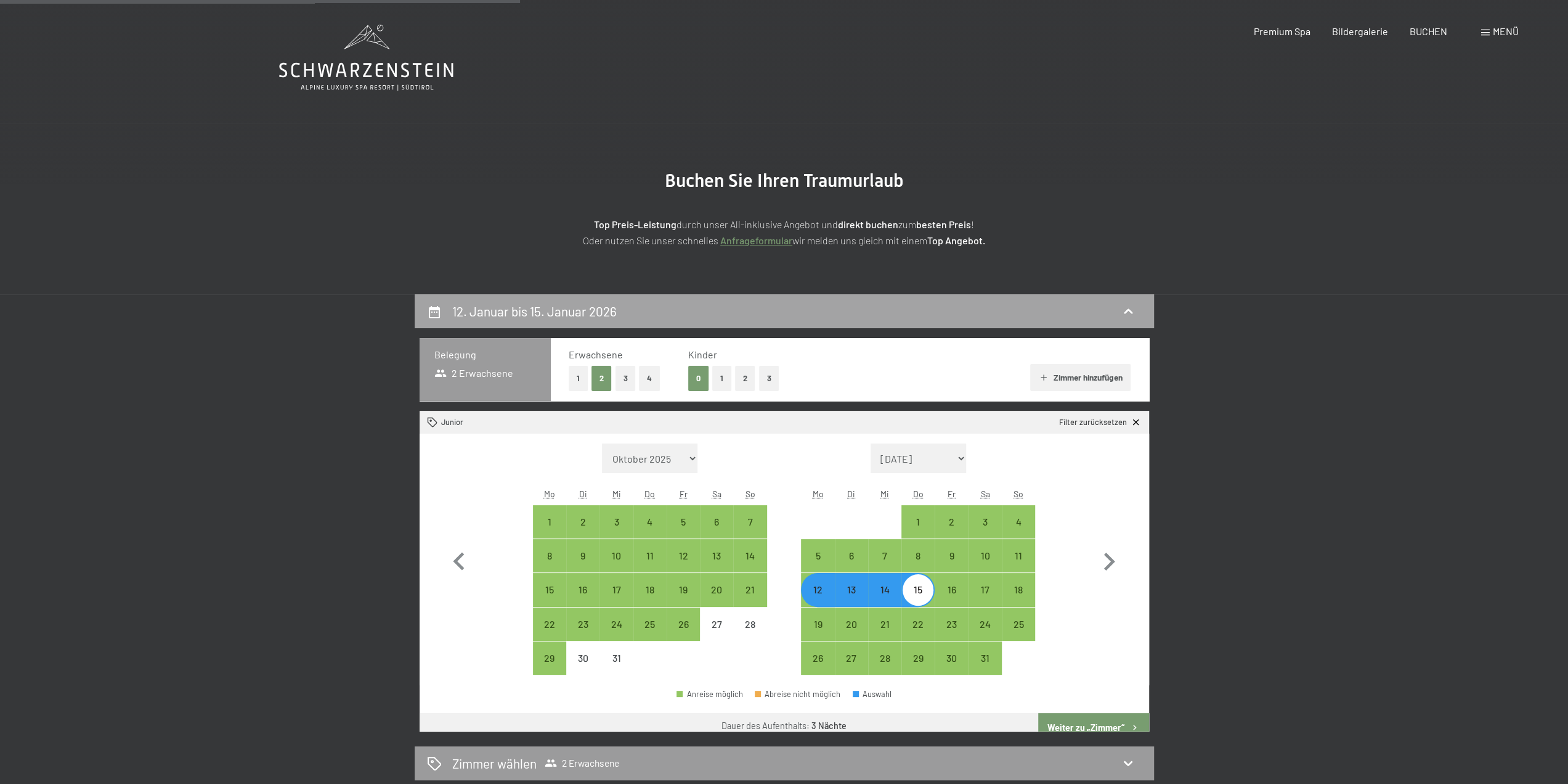
scroll to position [294, 0]
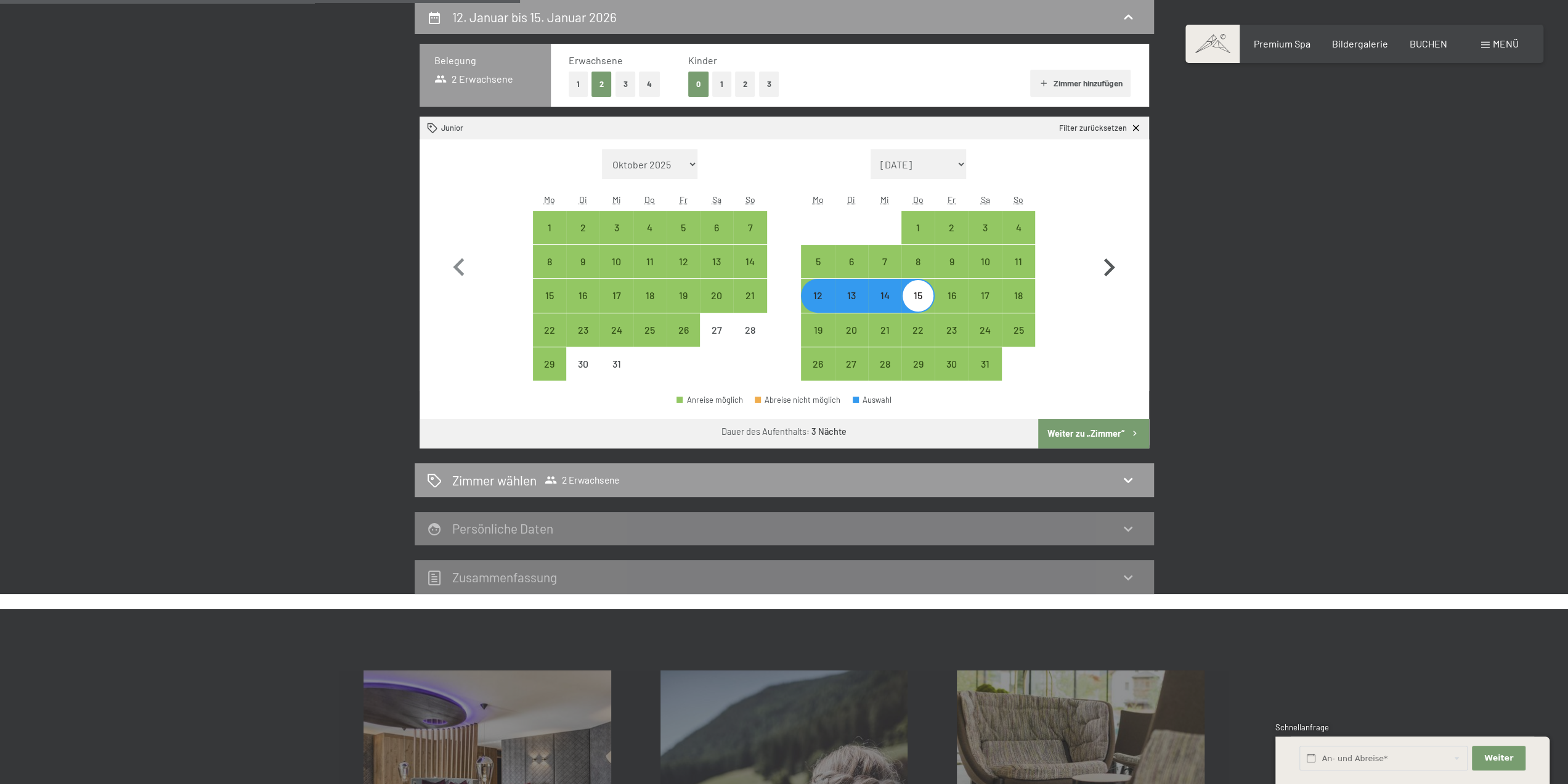
click at [1113, 264] on icon "button" at bounding box center [1109, 268] width 11 height 18
select select "[DATE]"
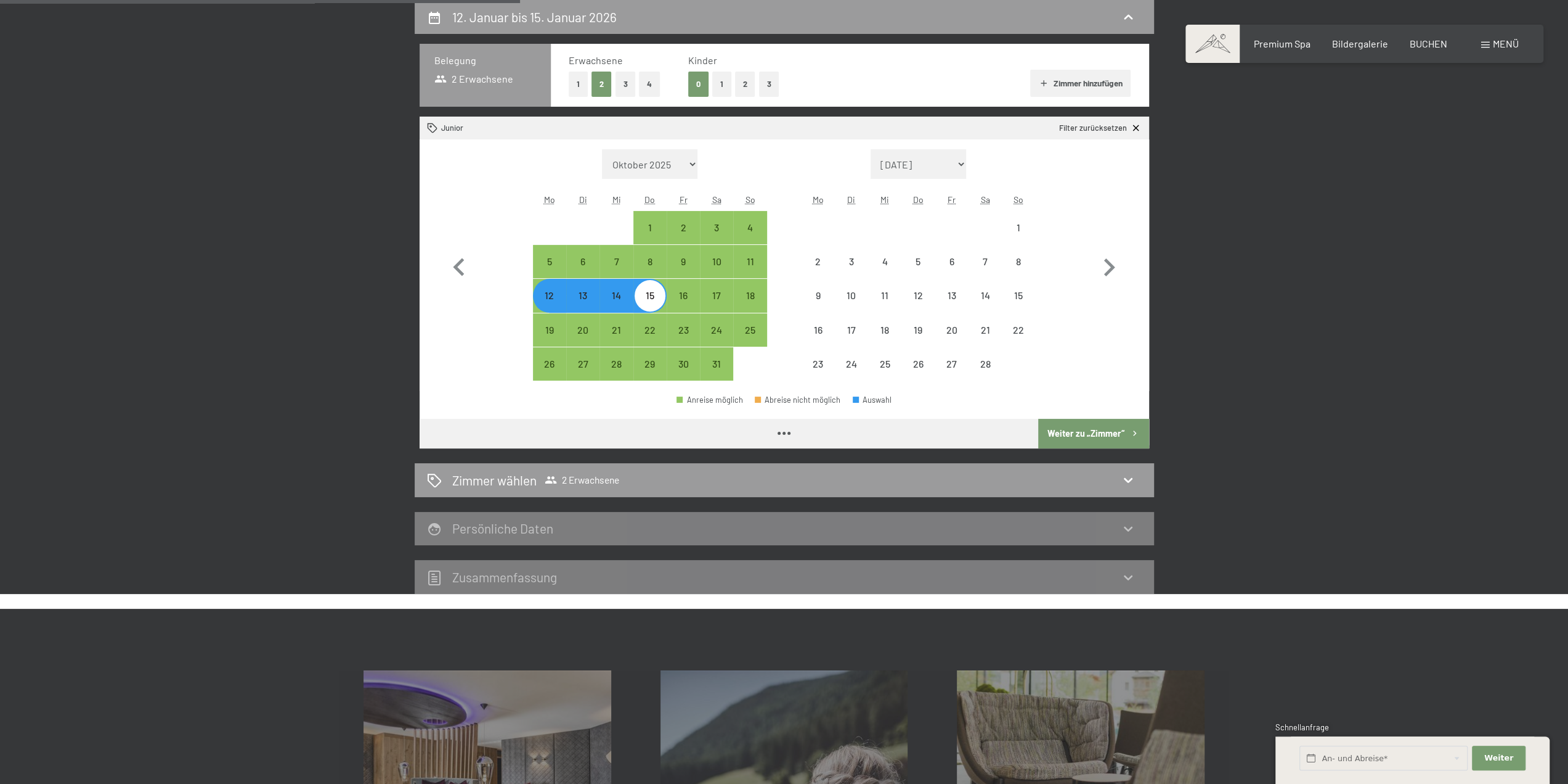
select select "[DATE]"
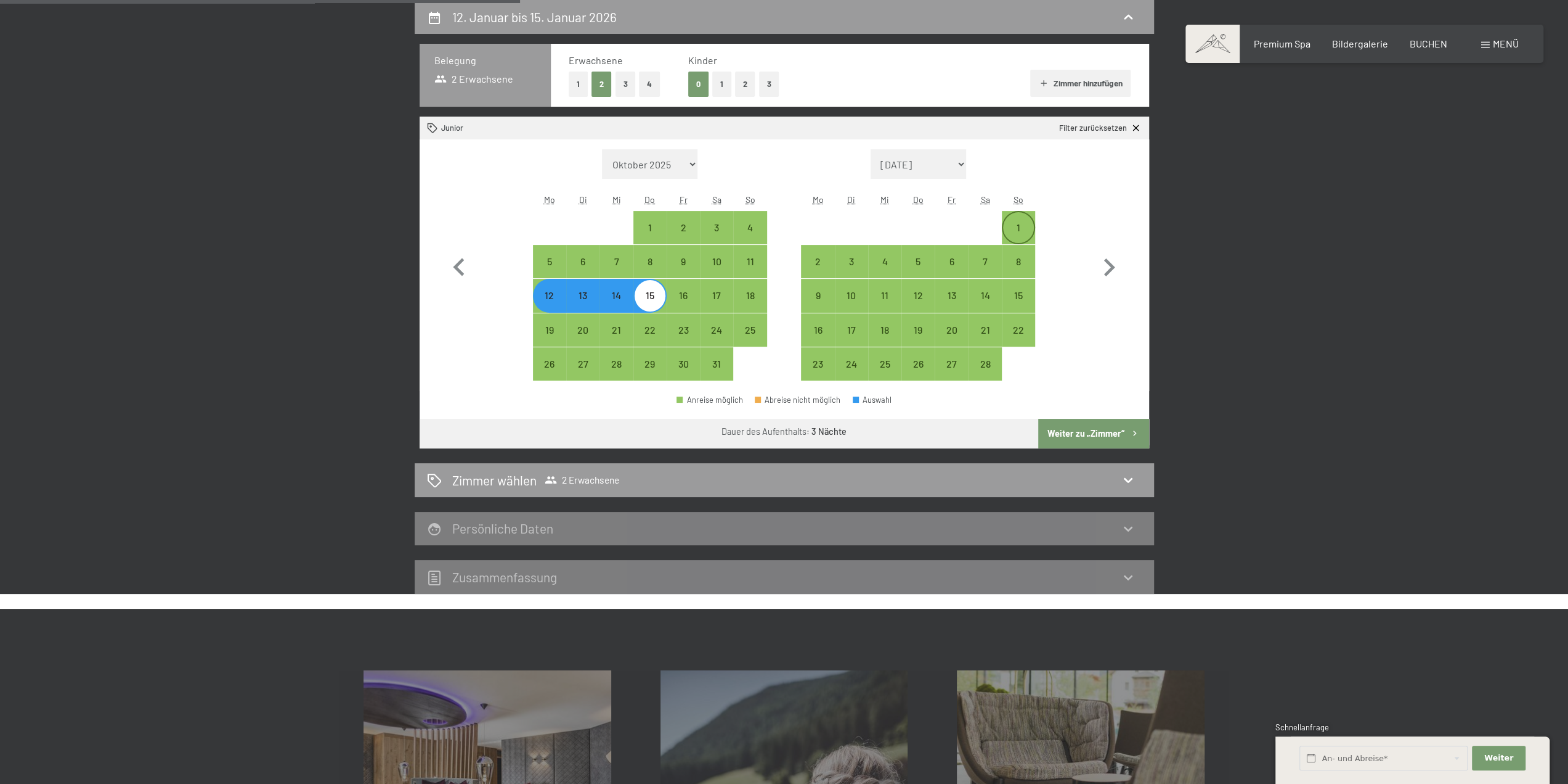
click at [1016, 220] on div "1" at bounding box center [1018, 227] width 31 height 31
select select "[DATE]"
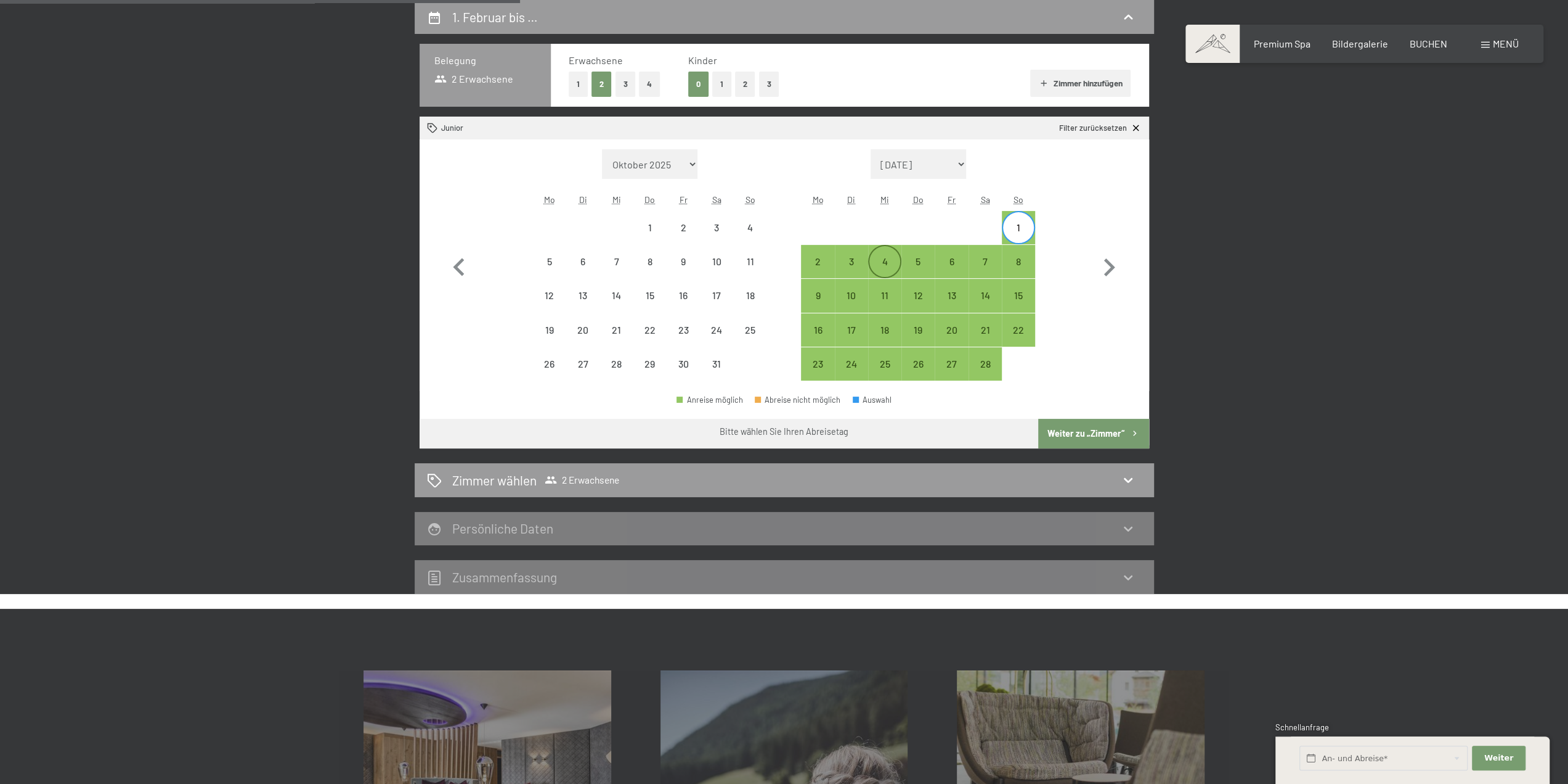
click at [882, 264] on div "4" at bounding box center [885, 271] width 31 height 31
select select "[DATE]"
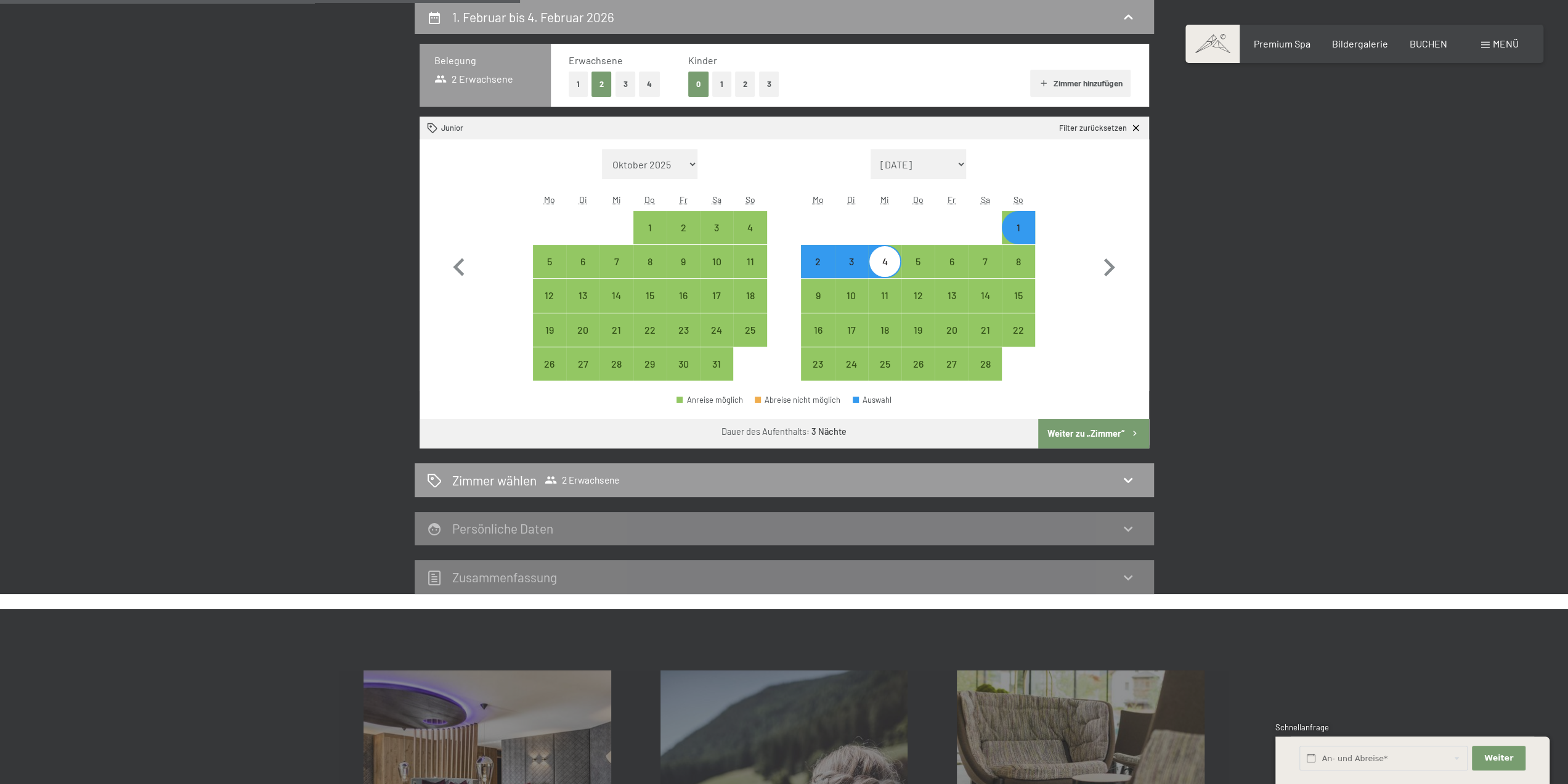
click at [1088, 431] on button "Weiter zu „Zimmer“" at bounding box center [1093, 433] width 110 height 30
select select "[DATE]"
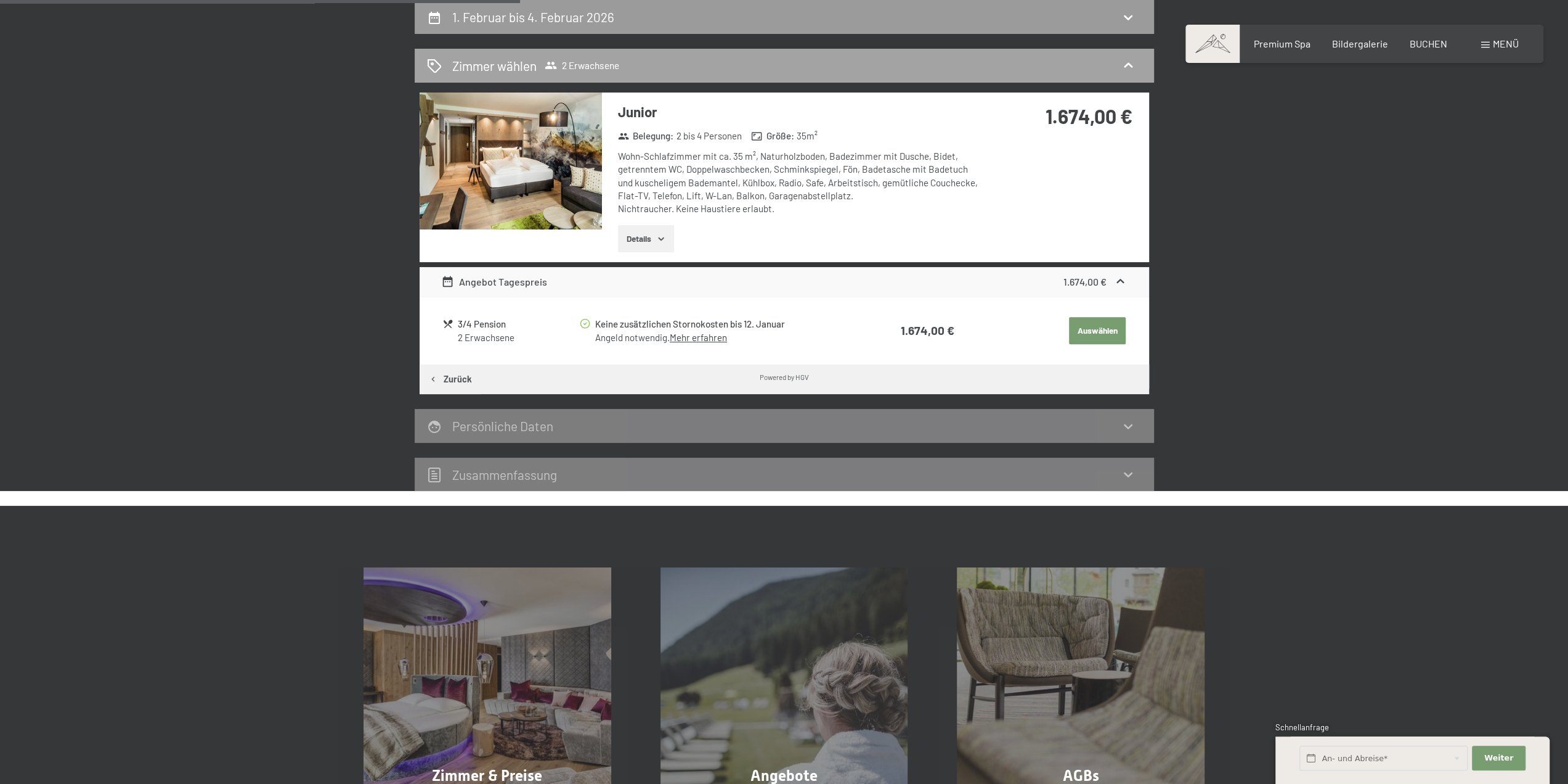
click at [1130, 62] on icon at bounding box center [1128, 65] width 15 height 15
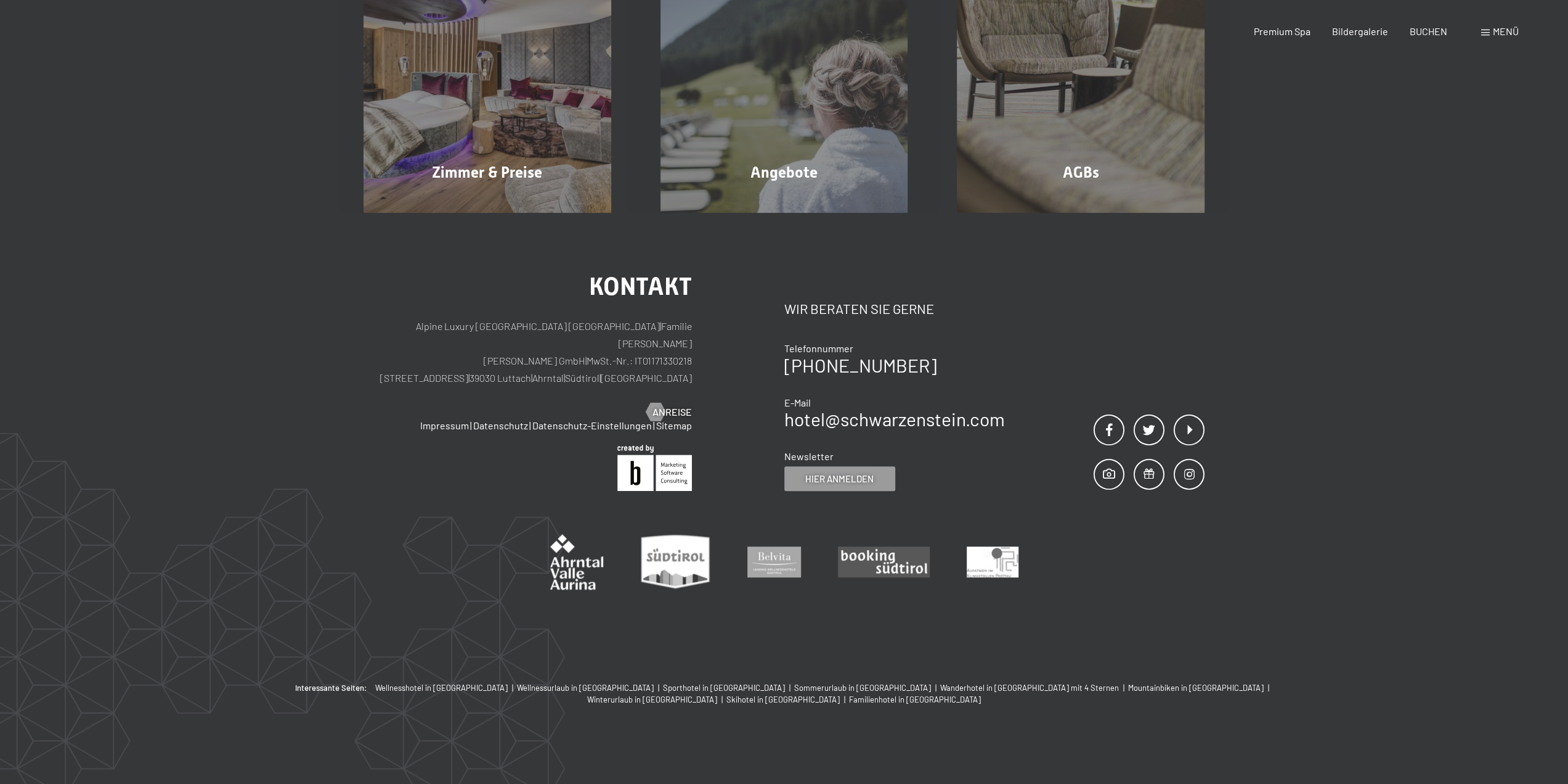
scroll to position [0, 0]
